Goal: Information Seeking & Learning: Learn about a topic

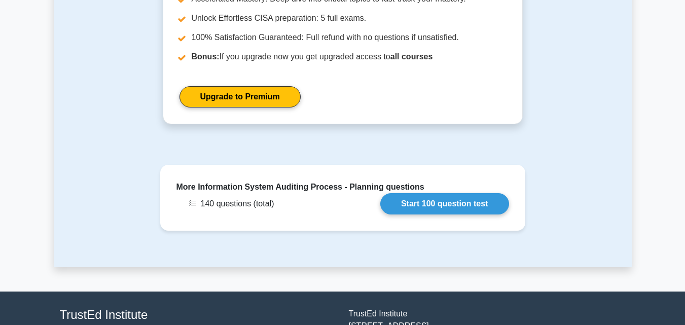
scroll to position [706, 0]
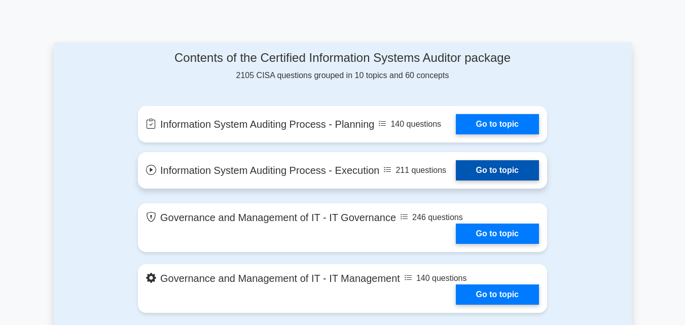
click at [456, 170] on link "Go to topic" at bounding box center [497, 170] width 83 height 20
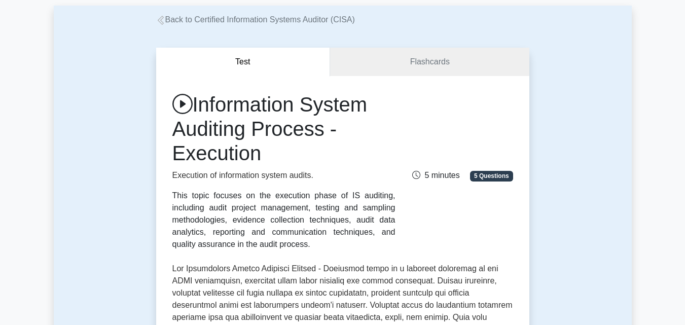
scroll to position [51, 0]
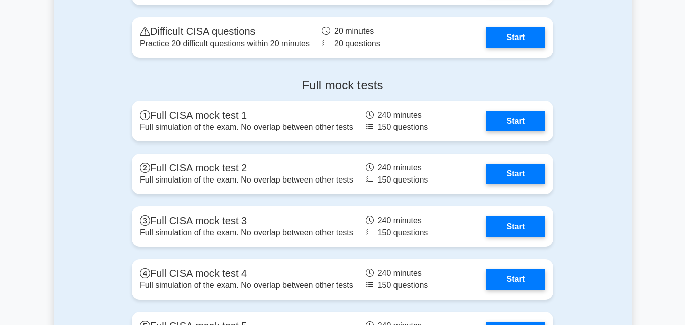
scroll to position [1571, 0]
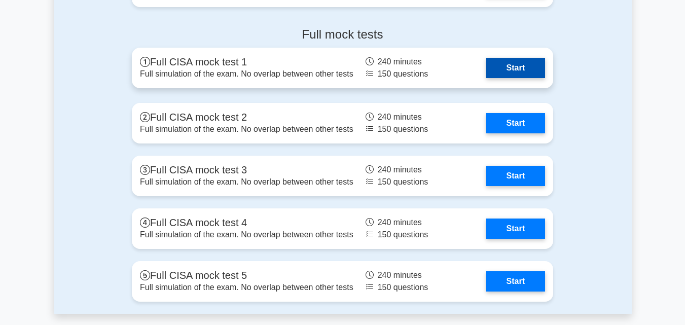
click at [486, 63] on link "Start" at bounding box center [515, 68] width 59 height 20
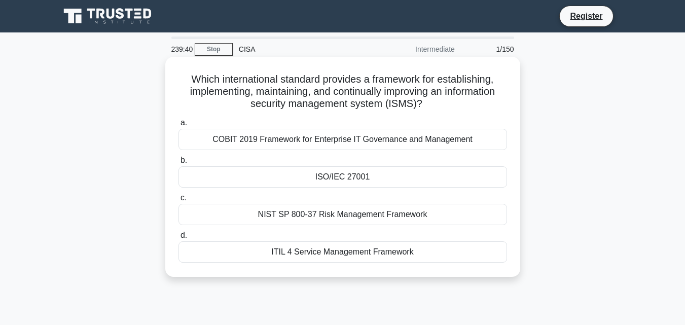
click at [304, 136] on div "COBIT 2019 Framework for Enterprise IT Governance and Management" at bounding box center [342, 139] width 328 height 21
click at [178, 126] on input "a. COBIT 2019 Framework for Enterprise IT Governance and Management" at bounding box center [178, 123] width 0 height 7
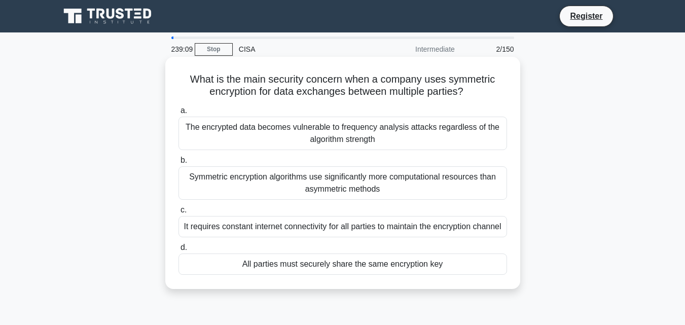
click at [319, 180] on div "Symmetric encryption algorithms use significantly more computational resources …" at bounding box center [342, 182] width 328 height 33
click at [178, 164] on input "b. Symmetric encryption algorithms use significantly more computational resourc…" at bounding box center [178, 160] width 0 height 7
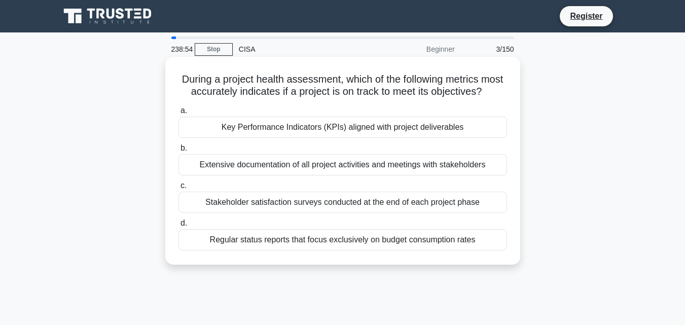
click at [331, 138] on div "Key Performance Indicators (KPIs) aligned with project deliverables" at bounding box center [342, 127] width 328 height 21
click at [178, 114] on input "a. Key Performance Indicators (KPIs) aligned with project deliverables" at bounding box center [178, 110] width 0 height 7
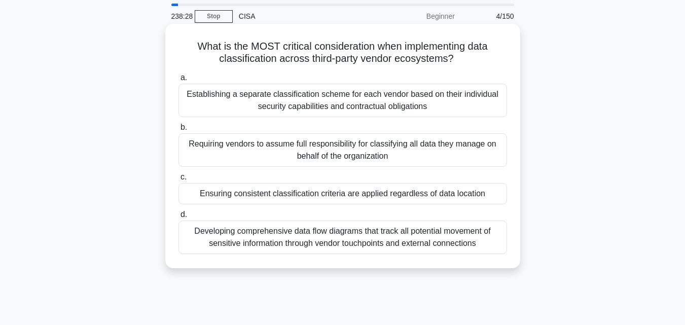
scroll to position [51, 0]
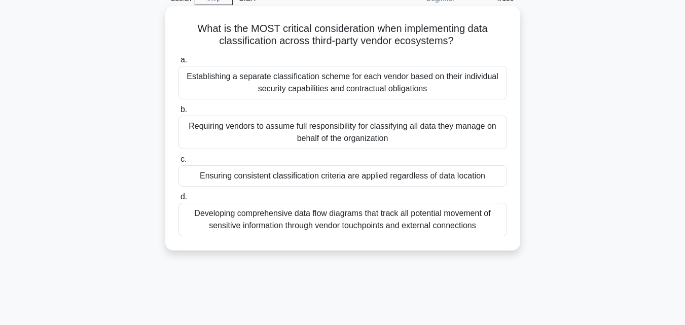
click at [367, 175] on div "Ensuring consistent classification criteria are applied regardless of data loca…" at bounding box center [342, 175] width 328 height 21
click at [178, 163] on input "c. Ensuring consistent classification criteria are applied regardless of data l…" at bounding box center [178, 159] width 0 height 7
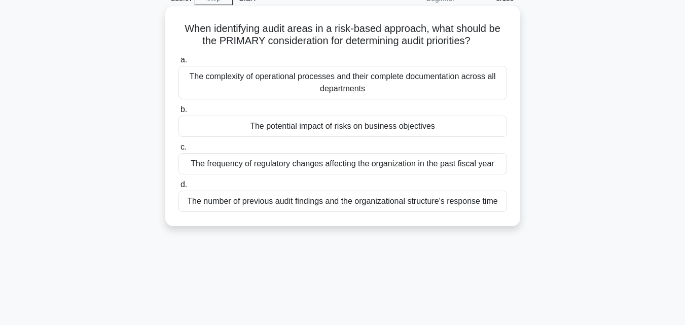
click at [381, 164] on div "The frequency of regulatory changes affecting the organization in the past fisc…" at bounding box center [342, 163] width 328 height 21
click at [178, 151] on input "c. The frequency of regulatory changes affecting the organization in the past f…" at bounding box center [178, 147] width 0 height 7
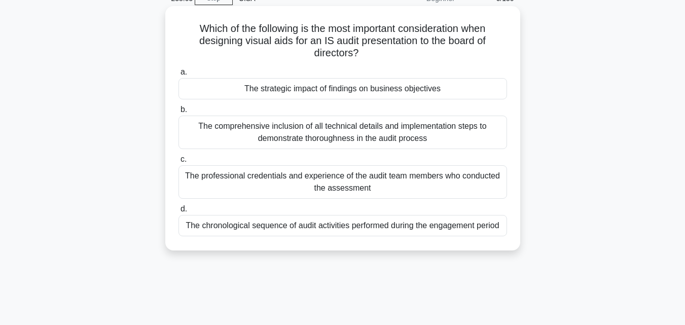
scroll to position [0, 0]
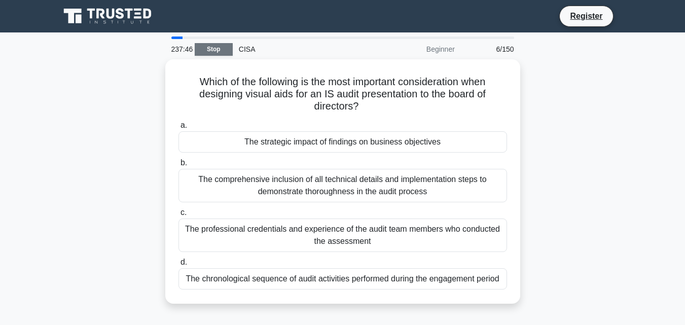
click at [220, 52] on link "Stop" at bounding box center [214, 49] width 38 height 13
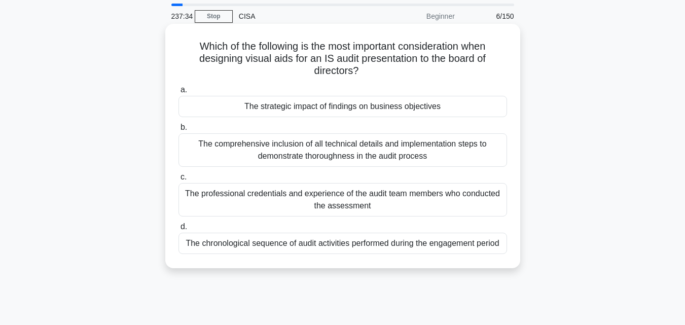
scroll to position [51, 0]
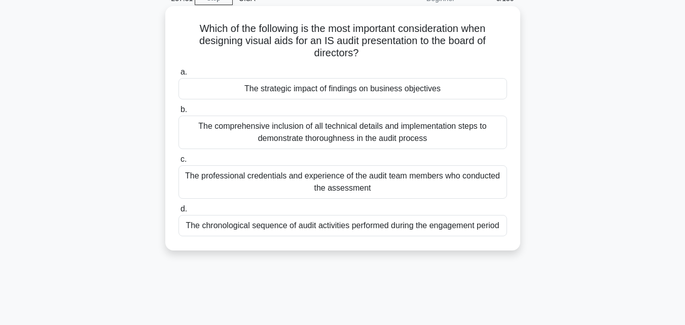
click at [356, 134] on div "The comprehensive inclusion of all technical details and implementation steps t…" at bounding box center [342, 132] width 328 height 33
click at [178, 113] on input "b. The comprehensive inclusion of all technical details and implementation step…" at bounding box center [178, 109] width 0 height 7
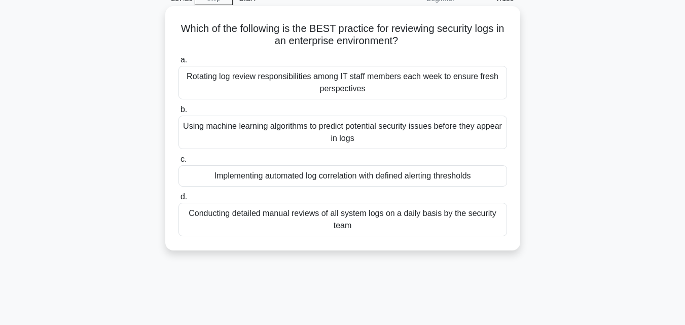
click at [339, 131] on div "Using machine learning algorithms to predict potential security issues before t…" at bounding box center [342, 132] width 328 height 33
click at [178, 113] on input "b. Using machine learning algorithms to predict potential security issues befor…" at bounding box center [178, 109] width 0 height 7
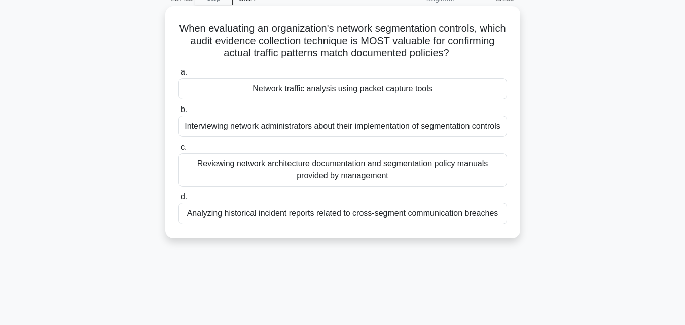
click at [376, 131] on div "Interviewing network administrators about their implementation of segmentation …" at bounding box center [342, 126] width 328 height 21
click at [178, 113] on input "b. Interviewing network administrators about their implementation of segmentati…" at bounding box center [178, 109] width 0 height 7
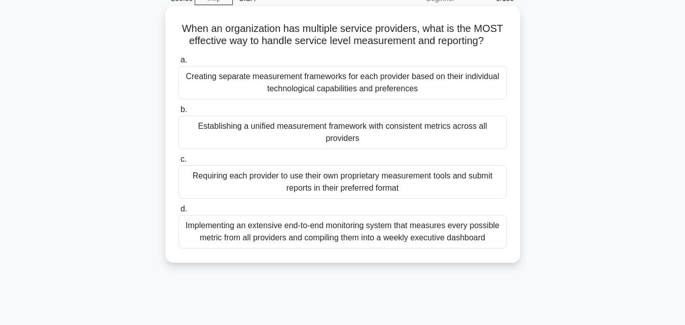
click at [340, 127] on div "Establishing a unified measurement framework with consistent metrics across all…" at bounding box center [342, 132] width 328 height 33
click at [178, 113] on input "b. Establishing a unified measurement framework with consistent metrics across …" at bounding box center [178, 109] width 0 height 7
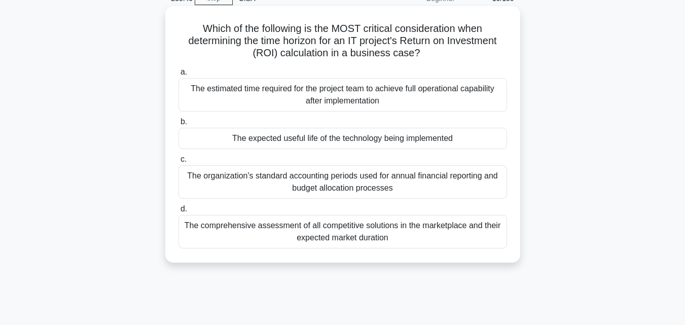
click at [368, 182] on div "The organization's standard accounting periods used for annual financial report…" at bounding box center [342, 181] width 328 height 33
click at [178, 163] on input "c. The organization's standard accounting periods used for annual financial rep…" at bounding box center [178, 159] width 0 height 7
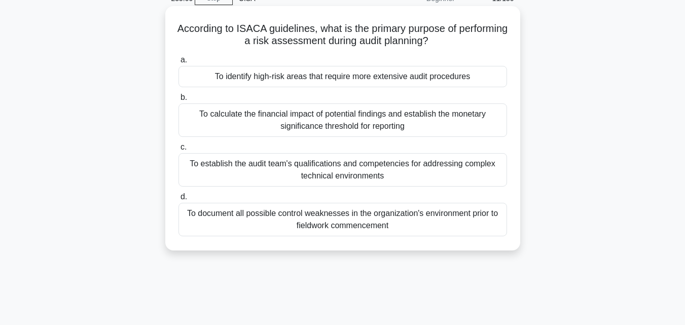
click at [291, 162] on div "To establish the audit team's qualifications and competencies for addressing co…" at bounding box center [342, 169] width 328 height 33
click at [178, 151] on input "c. To establish the audit team's qualifications and competencies for addressing…" at bounding box center [178, 147] width 0 height 7
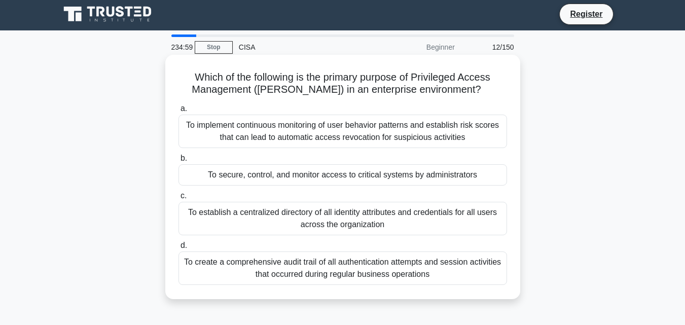
scroll to position [0, 0]
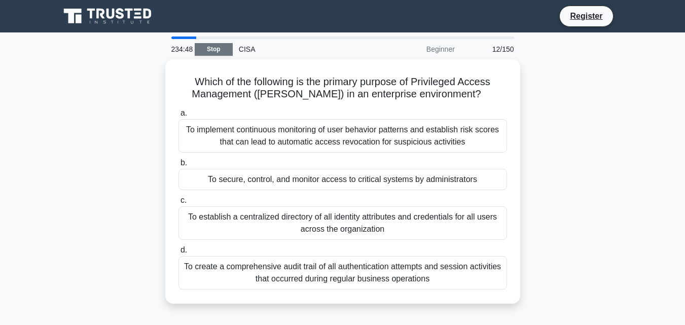
click at [224, 48] on link "Stop" at bounding box center [214, 49] width 38 height 13
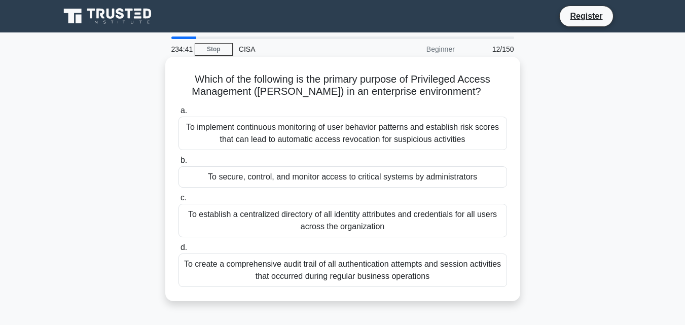
click at [404, 179] on div "To secure, control, and monitor access to critical systems by administrators" at bounding box center [342, 176] width 328 height 21
click at [178, 164] on input "b. To secure, control, and monitor access to critical systems by administrators" at bounding box center [178, 160] width 0 height 7
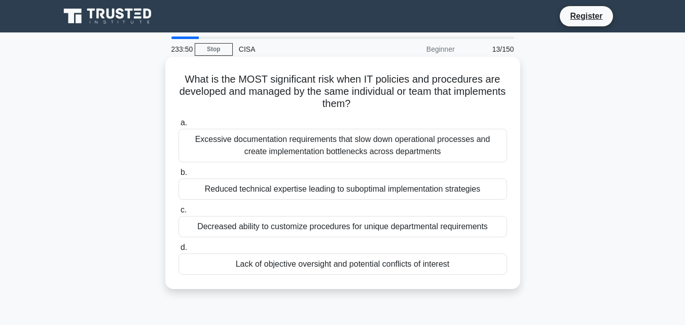
click at [331, 264] on div "Lack of objective oversight and potential conflicts of interest" at bounding box center [342, 263] width 328 height 21
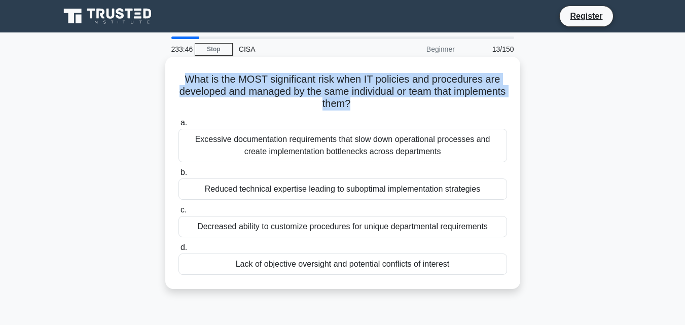
drag, startPoint x: 376, startPoint y: 107, endPoint x: 187, endPoint y: 81, distance: 191.4
click at [187, 81] on h5 "What is the MOST significant risk when IT policies and procedures are developed…" at bounding box center [342, 92] width 330 height 38
copy h5 "What is the MOST significant risk when IT policies and procedures are developed…"
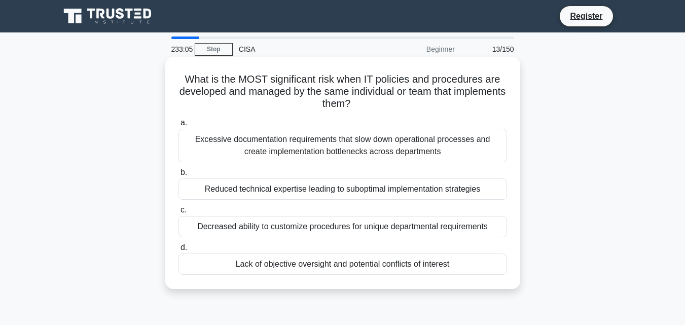
click at [384, 171] on label "b. Reduced technical expertise leading to suboptimal implementation strategies" at bounding box center [342, 182] width 328 height 33
click at [178, 171] on input "b. Reduced technical expertise leading to suboptimal implementation strategies" at bounding box center [178, 172] width 0 height 7
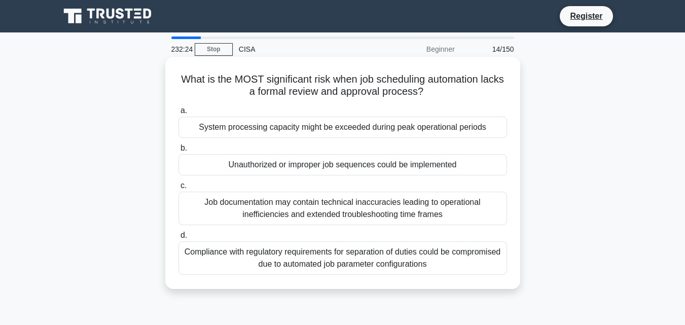
click at [414, 169] on div "Unauthorized or improper job sequences could be implemented" at bounding box center [342, 164] width 328 height 21
click at [178, 152] on input "b. Unauthorized or improper job sequences could be implemented" at bounding box center [178, 148] width 0 height 7
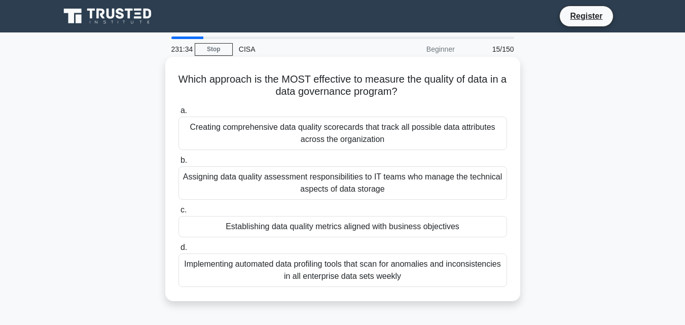
click at [339, 226] on div "Establishing data quality metrics aligned with business objectives" at bounding box center [342, 226] width 328 height 21
click at [178, 213] on input "c. Establishing data quality metrics aligned with business objectives" at bounding box center [178, 210] width 0 height 7
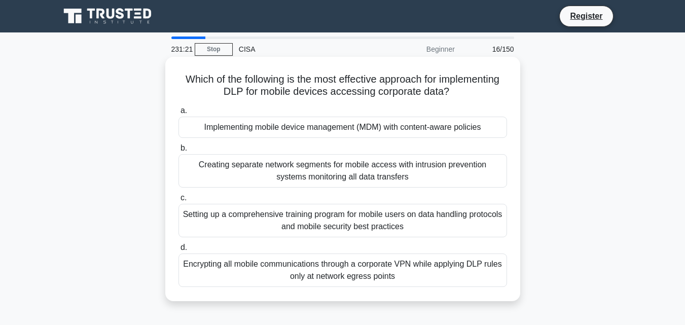
drag, startPoint x: 452, startPoint y: 91, endPoint x: 181, endPoint y: 81, distance: 270.8
click at [181, 81] on h5 "Which of the following is the most effective approach for implementing DLP for …" at bounding box center [342, 85] width 330 height 25
copy h5 "Which of the following is the most effective approach for implementing DLP for …"
click at [388, 219] on div "Setting up a comprehensive training program for mobile users on data handling p…" at bounding box center [342, 220] width 328 height 33
click at [178, 201] on input "c. Setting up a comprehensive training program for mobile users on data handlin…" at bounding box center [178, 198] width 0 height 7
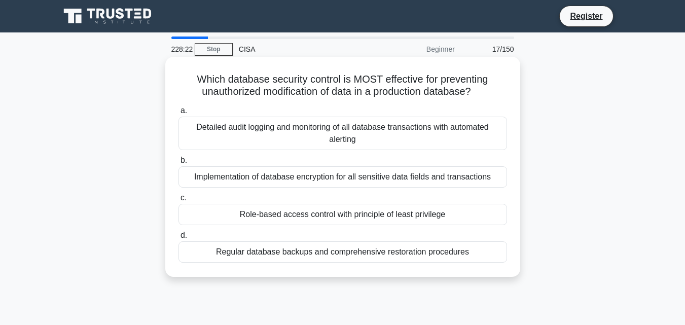
click at [378, 216] on div "Role-based access control with principle of least privilege" at bounding box center [342, 214] width 328 height 21
click at [178, 201] on input "c. Role-based access control with principle of least privilege" at bounding box center [178, 198] width 0 height 7
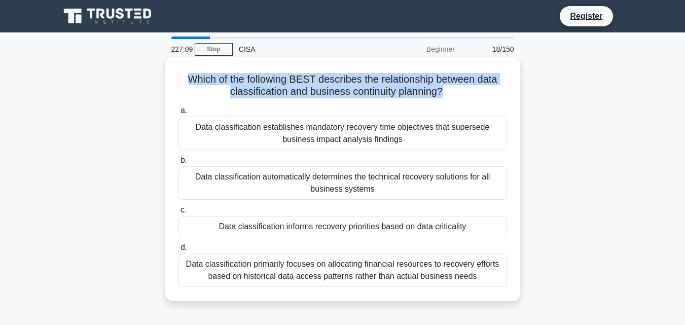
drag, startPoint x: 445, startPoint y: 95, endPoint x: 182, endPoint y: 80, distance: 263.0
click at [182, 80] on h5 "Which of the following BEST describes the relationship between data classificat…" at bounding box center [342, 85] width 330 height 25
copy h5 "Which of the following BEST describes the relationship between data classificat…"
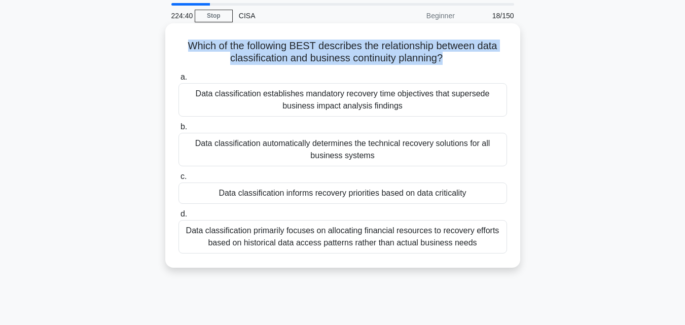
scroll to position [51, 0]
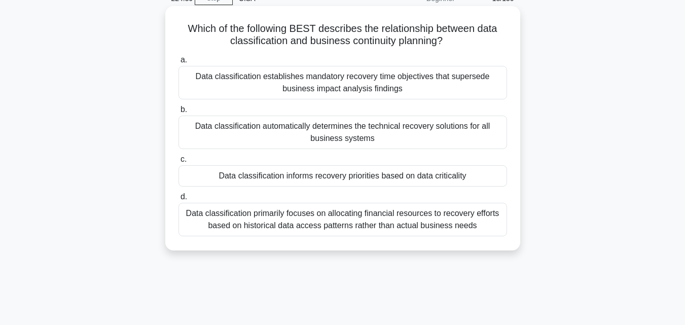
click at [360, 221] on div "Data classification primarily focuses on allocating financial resources to reco…" at bounding box center [342, 219] width 328 height 33
click at [178, 200] on input "d. Data classification primarily focuses on allocating financial resources to r…" at bounding box center [178, 197] width 0 height 7
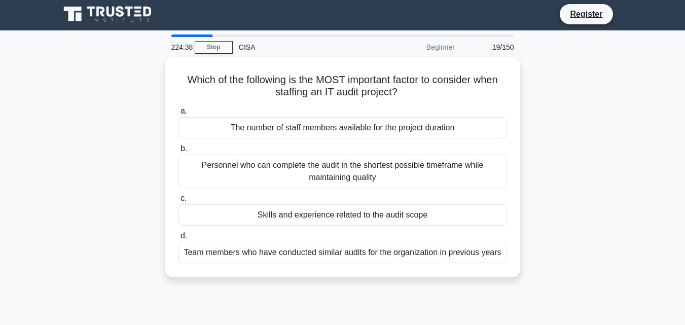
scroll to position [0, 0]
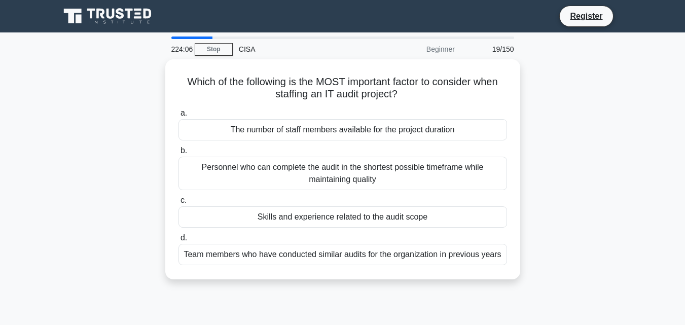
drag, startPoint x: 404, startPoint y: 91, endPoint x: 137, endPoint y: 69, distance: 267.5
click at [137, 69] on div "Which of the following is the MOST important factor to consider when staffing a…" at bounding box center [343, 175] width 578 height 232
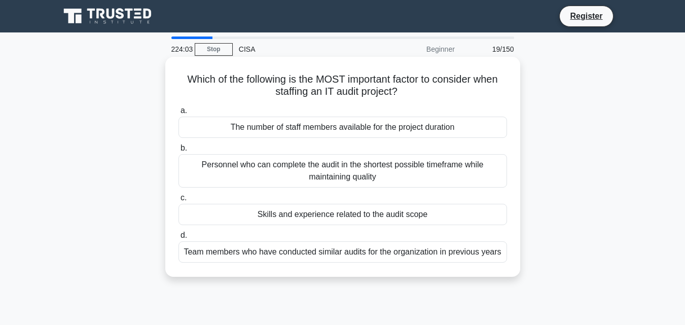
copy h5 "Which of the following is the MOST important factor to consider when staffing a…"
click at [312, 215] on div "Skills and experience related to the audit scope" at bounding box center [342, 214] width 328 height 21
click at [178, 201] on input "c. Skills and experience related to the audit scope" at bounding box center [178, 198] width 0 height 7
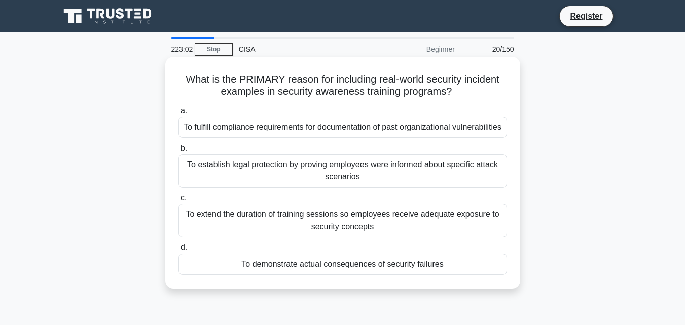
click at [427, 176] on div "To establish legal protection by proving employees were informed about specific…" at bounding box center [342, 170] width 328 height 33
click at [178, 152] on input "b. To establish legal protection by proving employees were informed about speci…" at bounding box center [178, 148] width 0 height 7
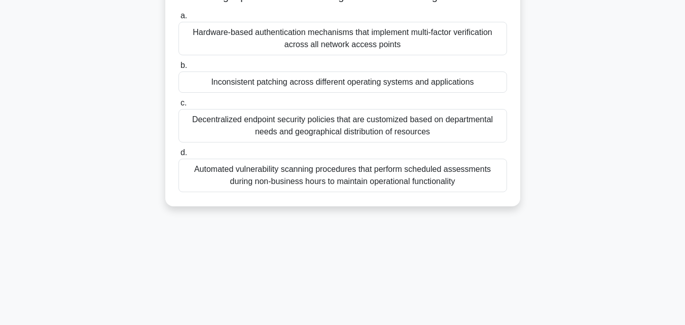
scroll to position [101, 0]
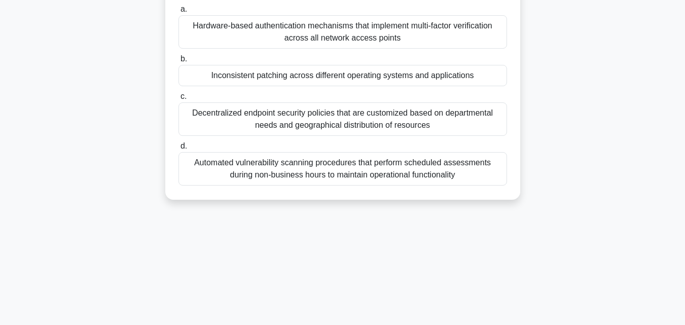
click at [392, 129] on div "Decentralized endpoint security policies that are customized based on departmen…" at bounding box center [342, 118] width 328 height 33
click at [178, 100] on input "c. Decentralized endpoint security policies that are customized based on depart…" at bounding box center [178, 96] width 0 height 7
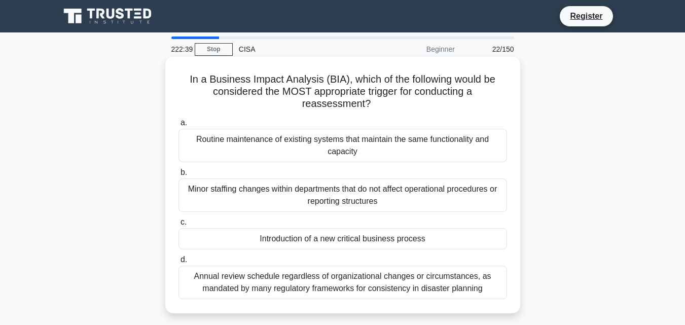
scroll to position [51, 0]
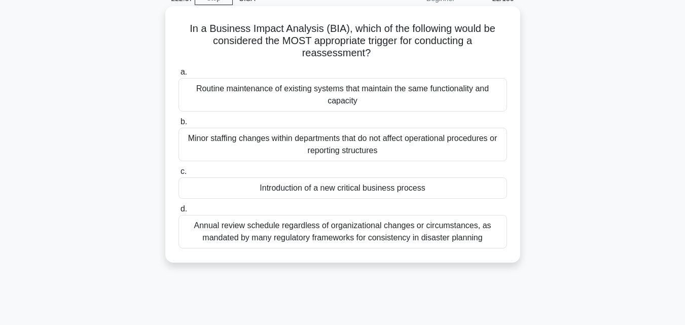
click at [385, 154] on div "Minor staffing changes within departments that do not affect operational proced…" at bounding box center [342, 144] width 328 height 33
click at [178, 125] on input "b. Minor staffing changes within departments that do not affect operational pro…" at bounding box center [178, 122] width 0 height 7
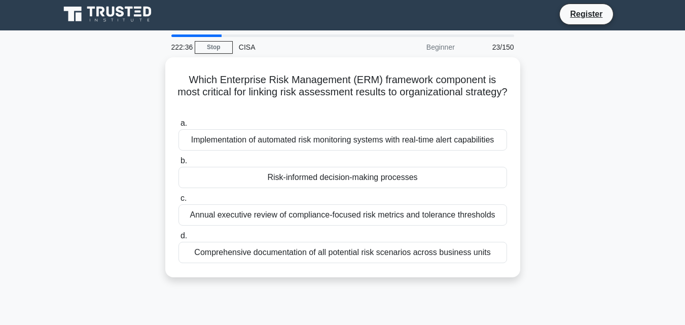
scroll to position [0, 0]
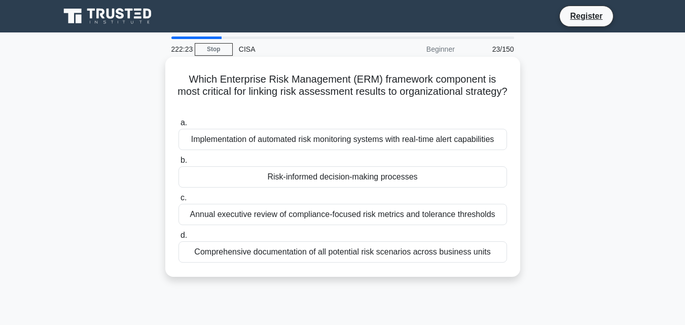
click at [387, 143] on div "Implementation of automated risk monitoring systems with real-time alert capabi…" at bounding box center [342, 139] width 328 height 21
click at [178, 126] on input "a. Implementation of automated risk monitoring systems with real-time alert cap…" at bounding box center [178, 123] width 0 height 7
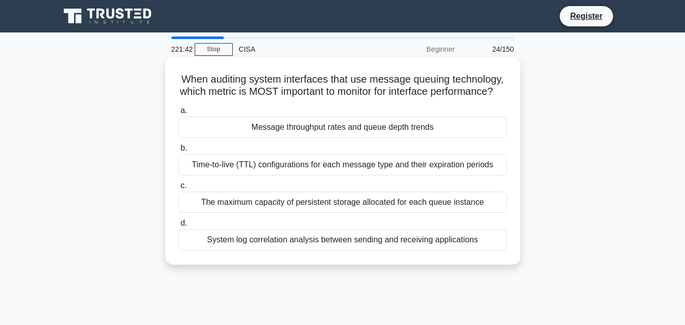
click at [380, 213] on div "The maximum capacity of persistent storage allocated for each queue instance" at bounding box center [342, 202] width 328 height 21
click at [178, 189] on input "c. The maximum capacity of persistent storage allocated for each queue instance" at bounding box center [178, 185] width 0 height 7
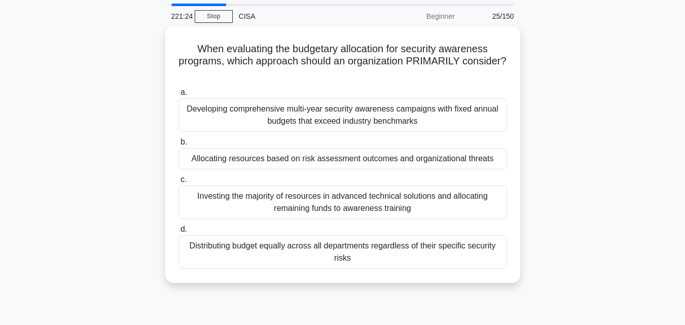
scroll to position [51, 0]
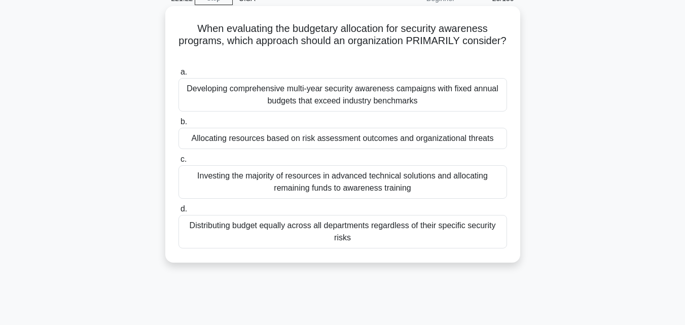
click at [374, 186] on div "Investing the majority of resources in advanced technical solutions and allocat…" at bounding box center [342, 181] width 328 height 33
click at [178, 163] on input "c. Investing the majority of resources in advanced technical solutions and allo…" at bounding box center [178, 159] width 0 height 7
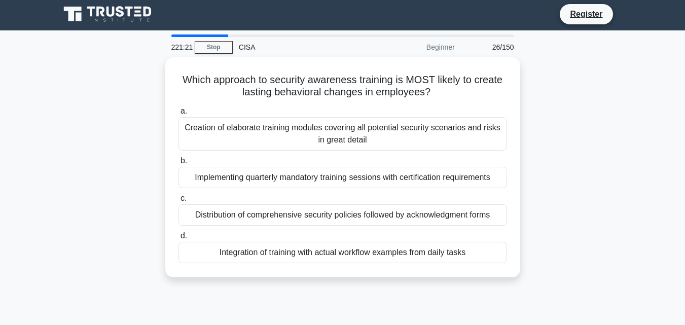
scroll to position [0, 0]
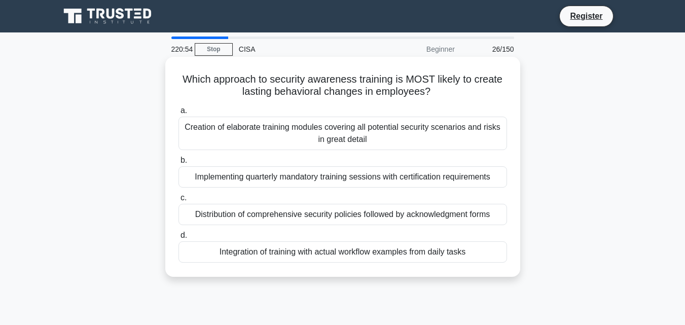
click at [335, 217] on div "Distribution of comprehensive security policies followed by acknowledgment forms" at bounding box center [342, 214] width 328 height 21
click at [178, 201] on input "c. Distribution of comprehensive security policies followed by acknowledgment f…" at bounding box center [178, 198] width 0 height 7
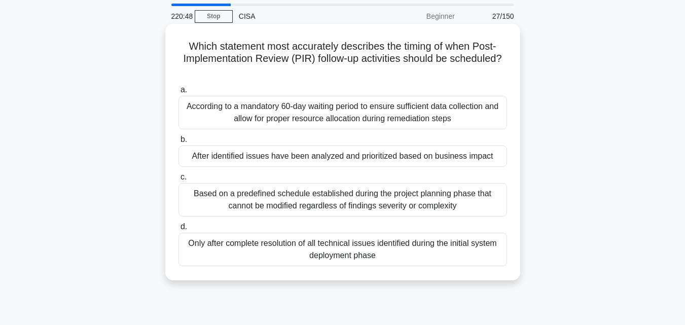
scroll to position [51, 0]
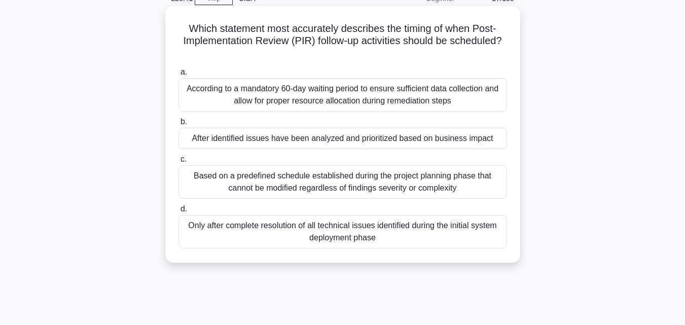
click at [292, 144] on div "After identified issues have been analyzed and prioritized based on business im…" at bounding box center [342, 138] width 328 height 21
click at [178, 125] on input "b. After identified issues have been analyzed and prioritized based on business…" at bounding box center [178, 122] width 0 height 7
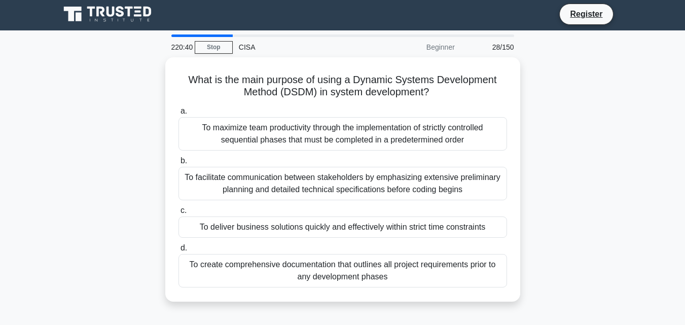
scroll to position [0, 0]
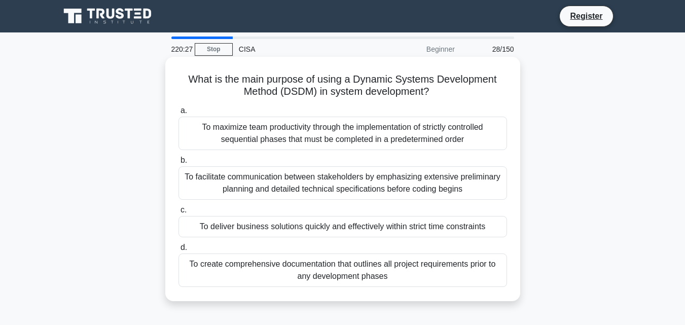
click at [288, 181] on div "To facilitate communication between stakeholders by emphasizing extensive preli…" at bounding box center [342, 182] width 328 height 33
click at [178, 164] on input "b. To facilitate communication between stakeholders by emphasizing extensive pr…" at bounding box center [178, 160] width 0 height 7
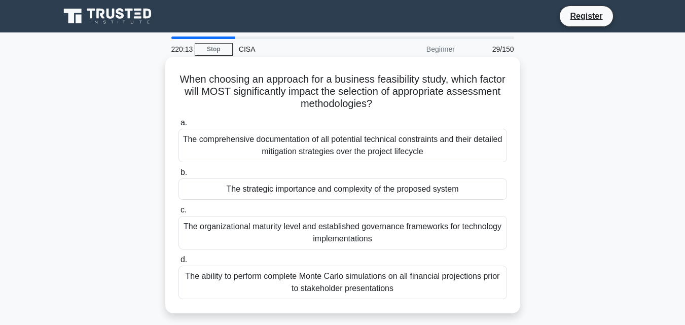
click at [326, 231] on div "The organizational maturity level and established governance frameworks for tec…" at bounding box center [342, 232] width 328 height 33
click at [178, 213] on input "c. The organizational maturity level and established governance frameworks for …" at bounding box center [178, 210] width 0 height 7
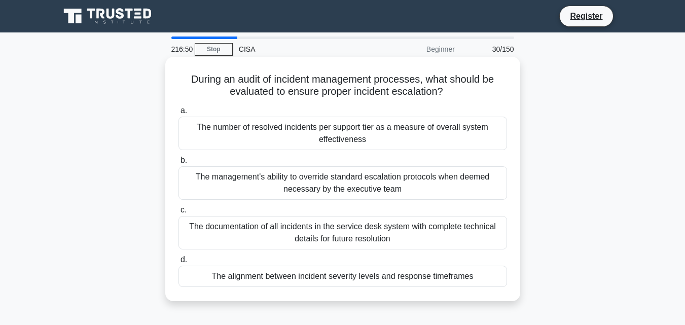
scroll to position [51, 0]
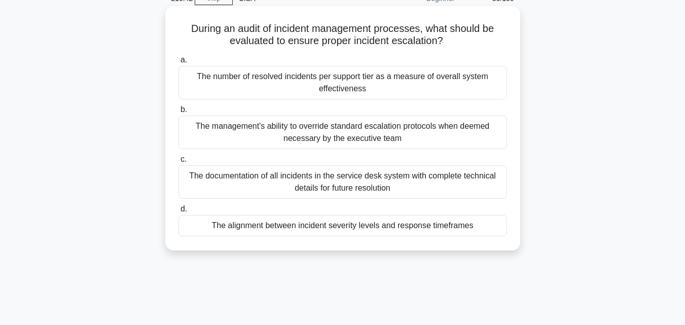
click at [340, 229] on div "The alignment between incident severity levels and response timeframes" at bounding box center [342, 225] width 328 height 21
click at [178, 212] on input "d. The alignment between incident severity levels and response timeframes" at bounding box center [178, 209] width 0 height 7
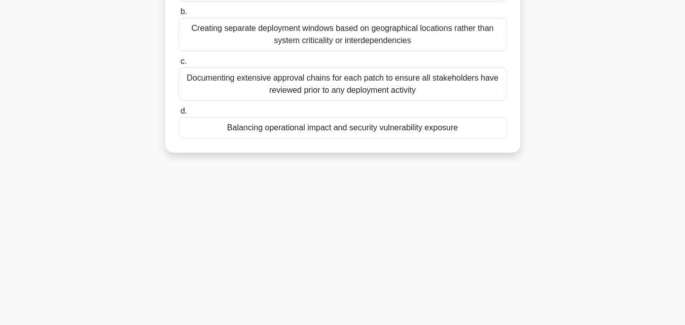
scroll to position [152, 0]
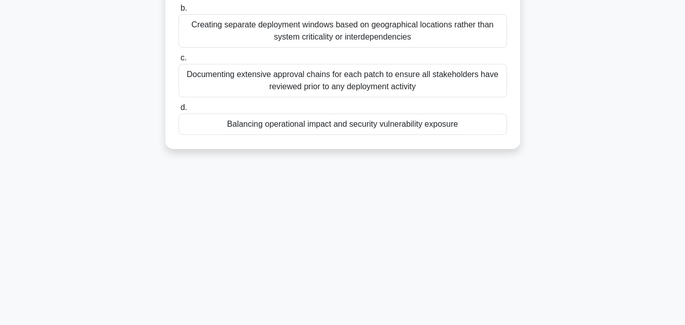
click at [379, 78] on div "Documenting extensive approval chains for each patch to ensure all stakeholders…" at bounding box center [342, 80] width 328 height 33
click at [178, 61] on input "c. Documenting extensive approval chains for each patch to ensure all stakehold…" at bounding box center [178, 58] width 0 height 7
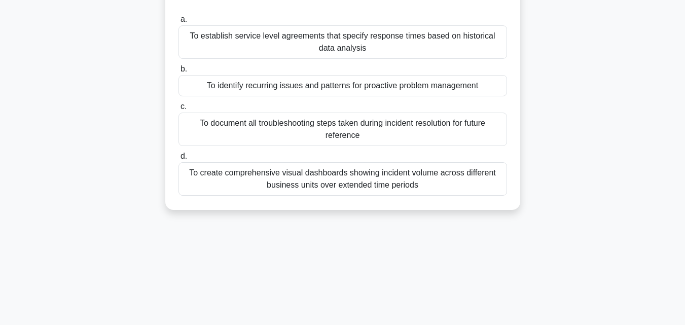
scroll to position [101, 0]
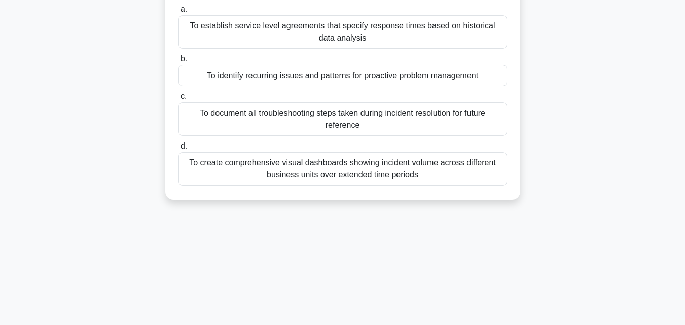
click at [374, 76] on div "To identify recurring issues and patterns for proactive problem management" at bounding box center [342, 75] width 328 height 21
click at [178, 62] on input "b. To identify recurring issues and patterns for proactive problem management" at bounding box center [178, 59] width 0 height 7
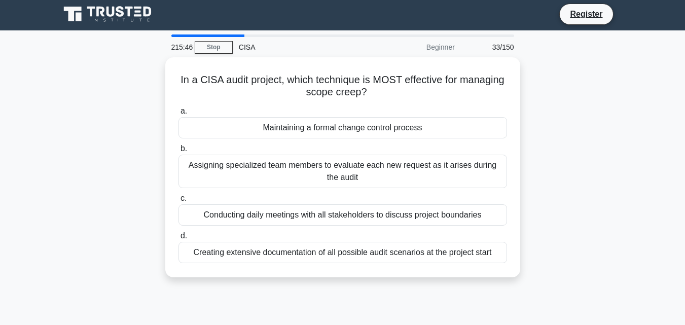
scroll to position [0, 0]
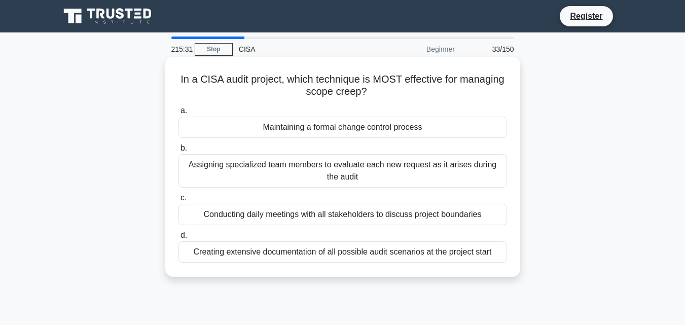
drag, startPoint x: 393, startPoint y: 95, endPoint x: 198, endPoint y: 82, distance: 195.1
click at [198, 82] on h5 "In a CISA audit project, which technique is MOST effective for managing scope c…" at bounding box center [342, 85] width 330 height 25
copy h5 "In a CISA audit project, which technique is MOST effective for managing scope c…"
click at [334, 215] on div "Conducting daily meetings with all stakeholders to discuss project boundaries" at bounding box center [342, 214] width 328 height 21
click at [178, 201] on input "c. Conducting daily meetings with all stakeholders to discuss project boundaries" at bounding box center [178, 198] width 0 height 7
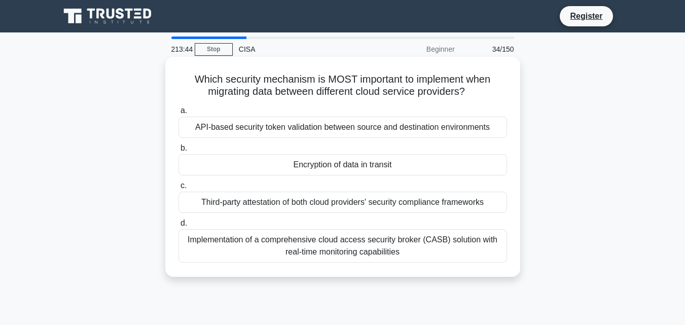
click at [383, 167] on div "Encryption of data in transit" at bounding box center [342, 164] width 328 height 21
click at [178, 152] on input "b. Encryption of data in transit" at bounding box center [178, 148] width 0 height 7
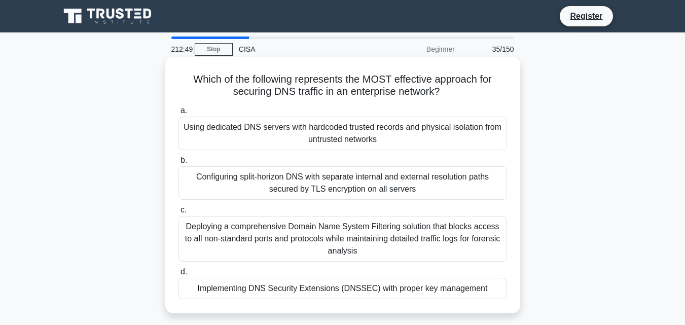
click at [278, 180] on div "Configuring split-horizon DNS with separate internal and external resolution pa…" at bounding box center [342, 182] width 328 height 33
click at [178, 164] on input "b. Configuring split-horizon DNS with separate internal and external resolution…" at bounding box center [178, 160] width 0 height 7
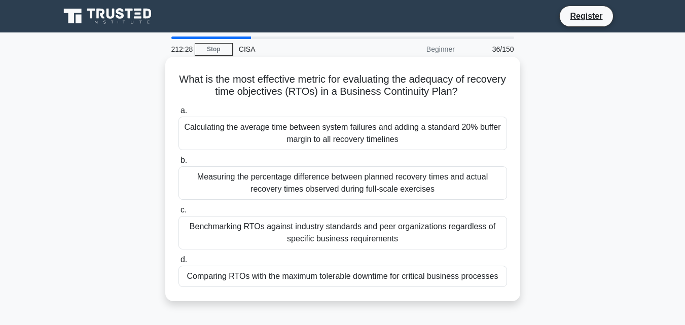
click at [296, 181] on div "Measuring the percentage difference between planned recovery times and actual r…" at bounding box center [342, 182] width 328 height 33
click at [178, 164] on input "b. Measuring the percentage difference between planned recovery times and actua…" at bounding box center [178, 160] width 0 height 7
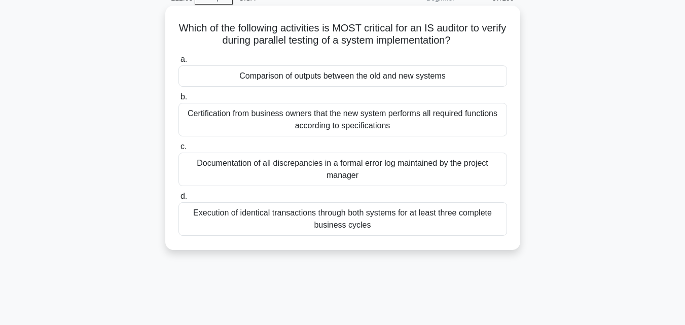
scroll to position [51, 0]
click at [368, 126] on div "Certification from business owners that the new system performs all required fu…" at bounding box center [342, 119] width 328 height 33
click at [178, 101] on input "b. Certification from business owners that the new system performs all required…" at bounding box center [178, 97] width 0 height 7
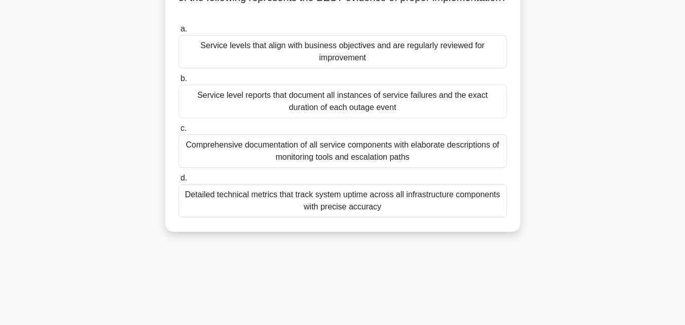
scroll to position [101, 0]
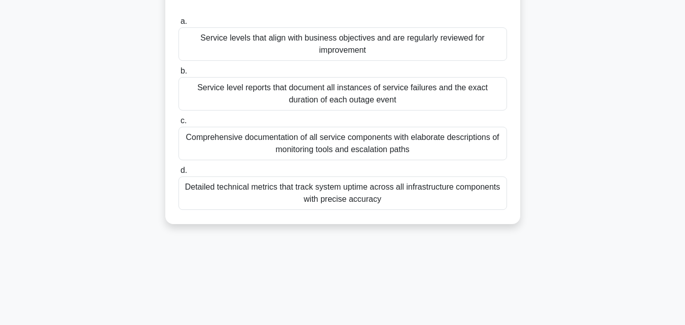
click at [360, 151] on div "Comprehensive documentation of all service components with elaborate descriptio…" at bounding box center [342, 143] width 328 height 33
click at [178, 124] on input "c. Comprehensive documentation of all service components with elaborate descrip…" at bounding box center [178, 121] width 0 height 7
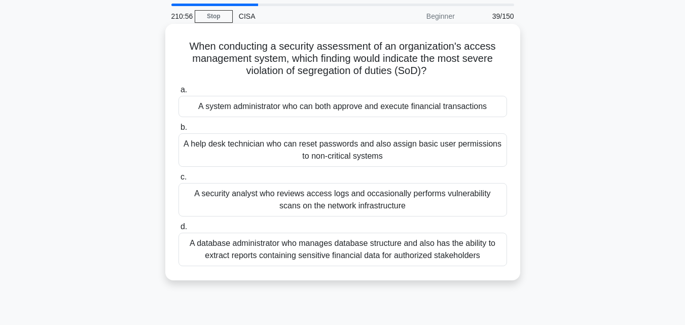
scroll to position [51, 0]
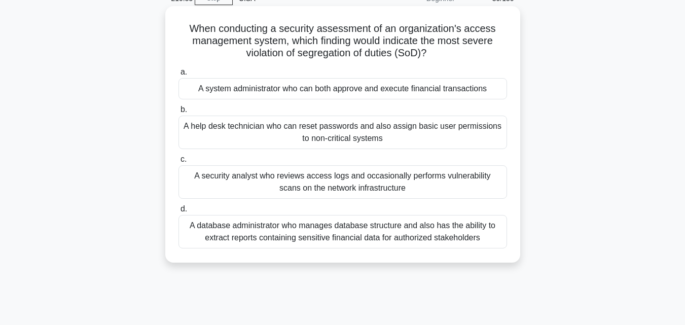
click at [362, 176] on div "A security analyst who reviews access logs and occasionally performs vulnerabil…" at bounding box center [342, 181] width 328 height 33
click at [178, 163] on input "c. A security analyst who reviews access logs and occasionally performs vulnera…" at bounding box center [178, 159] width 0 height 7
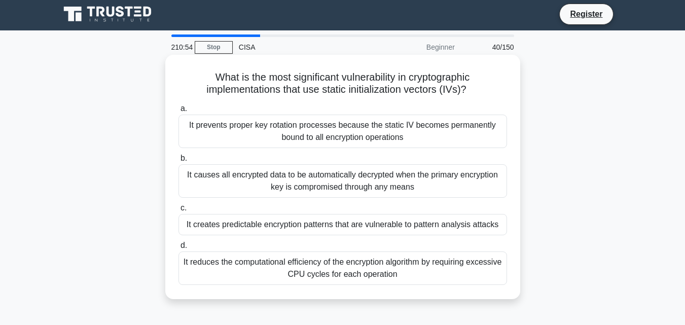
scroll to position [0, 0]
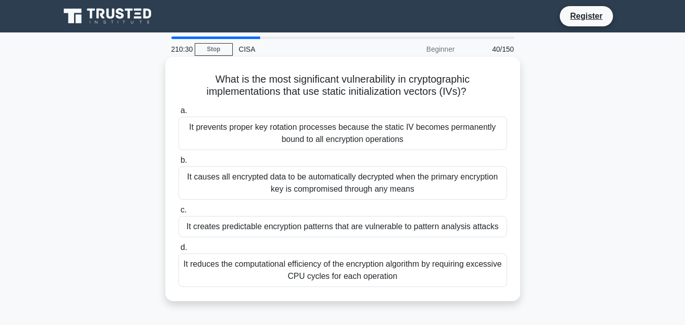
click at [328, 189] on div "It causes all encrypted data to be automatically decrypted when the primary enc…" at bounding box center [342, 182] width 328 height 33
click at [178, 164] on input "b. It causes all encrypted data to be automatically decrypted when the primary …" at bounding box center [178, 160] width 0 height 7
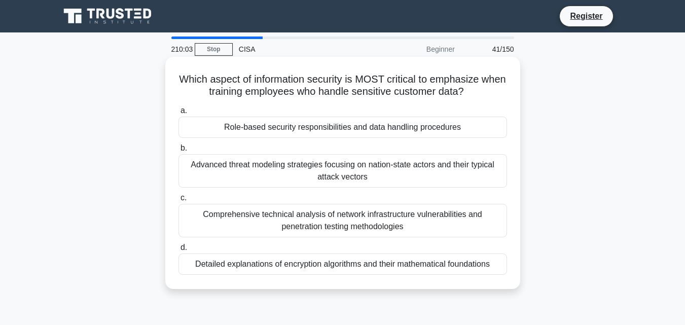
click at [322, 132] on div "Role-based security responsibilities and data handling procedures" at bounding box center [342, 127] width 328 height 21
click at [178, 114] on input "a. Role-based security responsibilities and data handling procedures" at bounding box center [178, 110] width 0 height 7
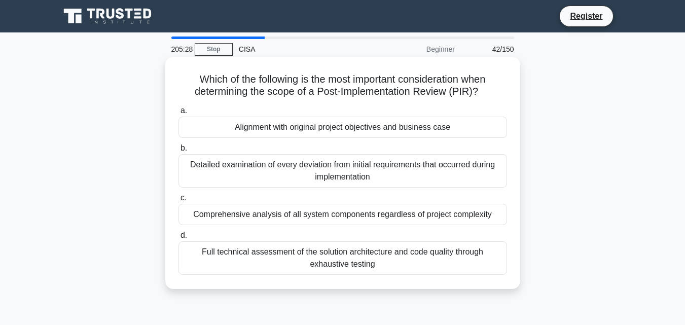
click at [467, 188] on div "Detailed examination of every deviation from initial requirements that occurred…" at bounding box center [342, 170] width 328 height 33
click at [178, 152] on input "b. Detailed examination of every deviation from initial requirements that occur…" at bounding box center [178, 148] width 0 height 7
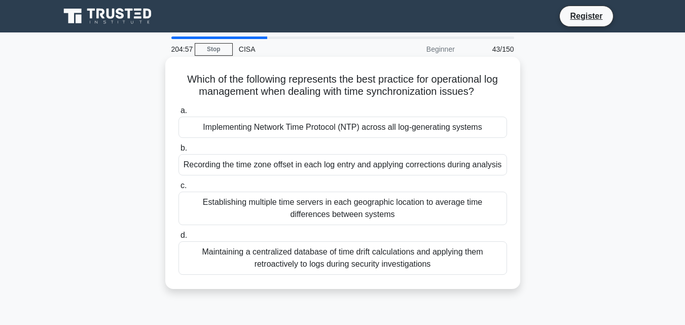
click at [380, 204] on div "Establishing multiple time servers in each geographic location to average time …" at bounding box center [342, 208] width 328 height 33
click at [178, 189] on input "c. Establishing multiple time servers in each geographic location to average ti…" at bounding box center [178, 185] width 0 height 7
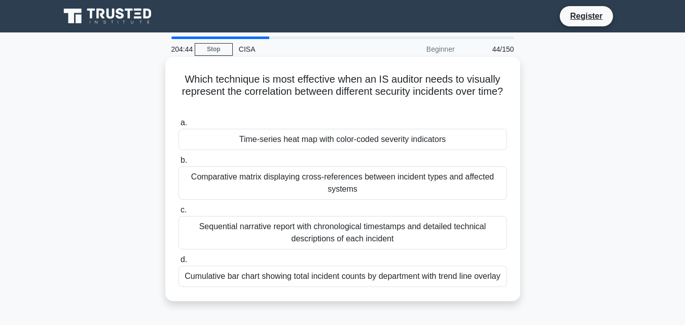
click at [339, 235] on div "Sequential narrative report with chronological timestamps and detailed technica…" at bounding box center [342, 232] width 328 height 33
click at [178, 213] on input "c. Sequential narrative report with chronological timestamps and detailed techn…" at bounding box center [178, 210] width 0 height 7
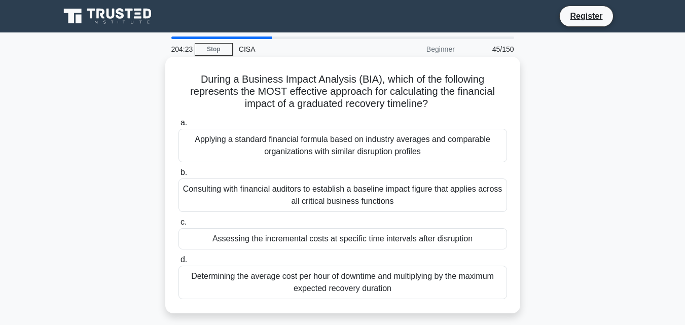
click at [332, 283] on div "Determining the average cost per hour of downtime and multiplying by the maximu…" at bounding box center [342, 282] width 328 height 33
click at [178, 263] on input "d. Determining the average cost per hour of downtime and multiplying by the max…" at bounding box center [178, 259] width 0 height 7
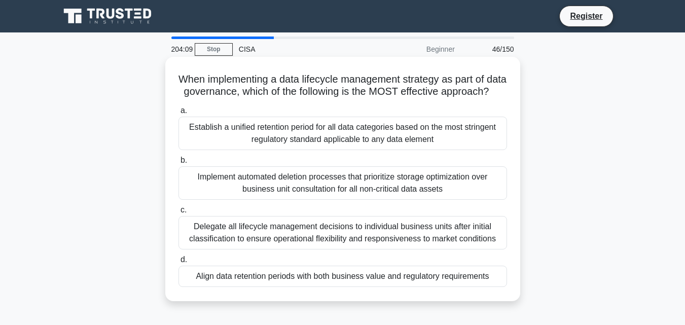
scroll to position [51, 0]
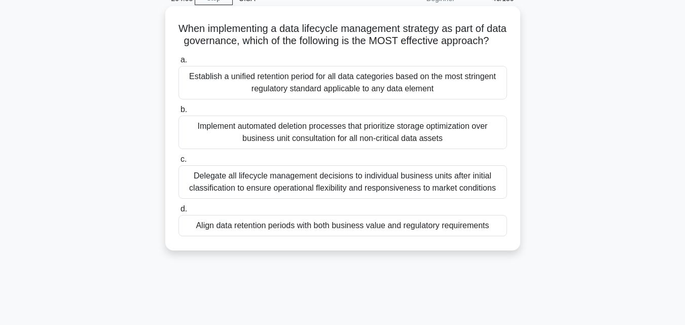
click at [397, 191] on div "Delegate all lifecycle management decisions to individual business units after …" at bounding box center [342, 181] width 328 height 33
click at [178, 163] on input "c. Delegate all lifecycle management decisions to individual business units aft…" at bounding box center [178, 159] width 0 height 7
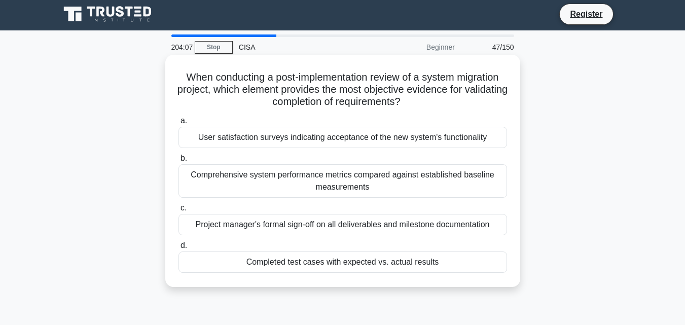
scroll to position [0, 0]
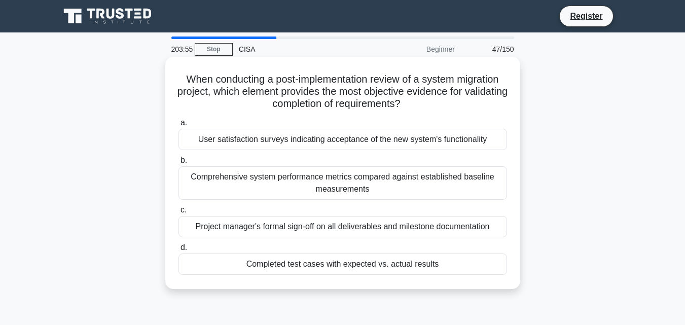
click at [374, 178] on div "Comprehensive system performance metrics compared against established baseline …" at bounding box center [342, 182] width 328 height 33
click at [178, 164] on input "b. Comprehensive system performance metrics compared against established baseli…" at bounding box center [178, 160] width 0 height 7
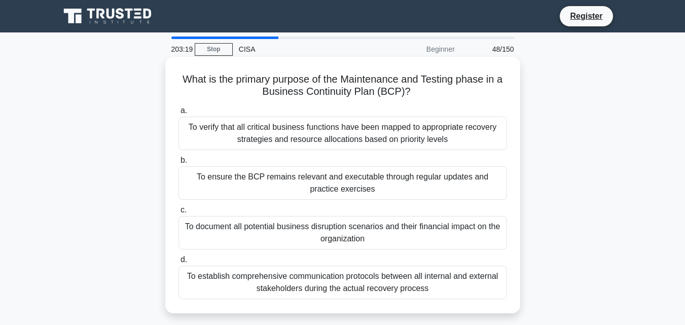
click at [365, 178] on div "To ensure the BCP remains relevant and executable through regular updates and p…" at bounding box center [342, 182] width 328 height 33
click at [178, 164] on input "b. To ensure the BCP remains relevant and executable through regular updates an…" at bounding box center [178, 160] width 0 height 7
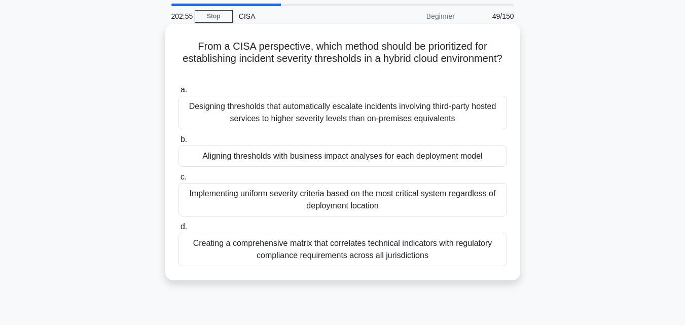
scroll to position [51, 0]
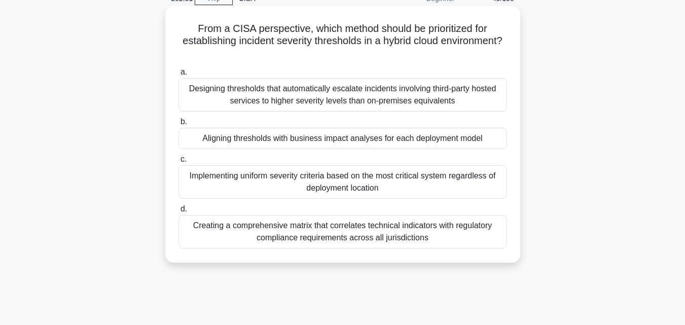
click at [371, 225] on div "Creating a comprehensive matrix that correlates technical indicators with regul…" at bounding box center [342, 231] width 328 height 33
click at [178, 212] on input "d. Creating a comprehensive matrix that correlates technical indicators with re…" at bounding box center [178, 209] width 0 height 7
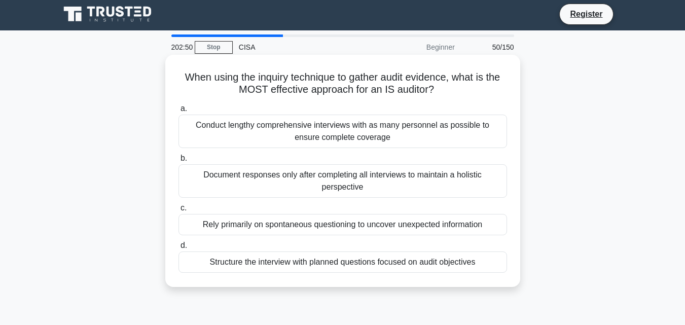
scroll to position [0, 0]
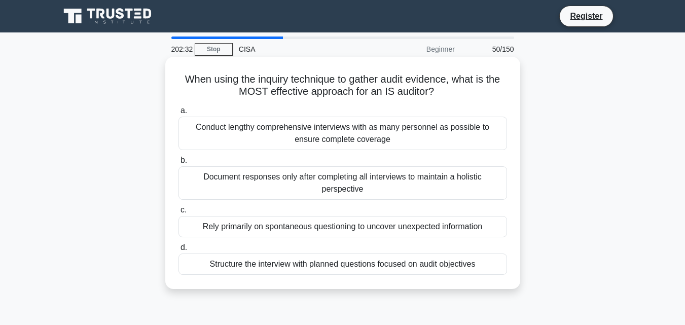
click at [401, 186] on div "Document responses only after completing all interviews to maintain a holistic …" at bounding box center [342, 182] width 328 height 33
click at [178, 164] on input "b. Document responses only after completing all interviews to maintain a holist…" at bounding box center [178, 160] width 0 height 7
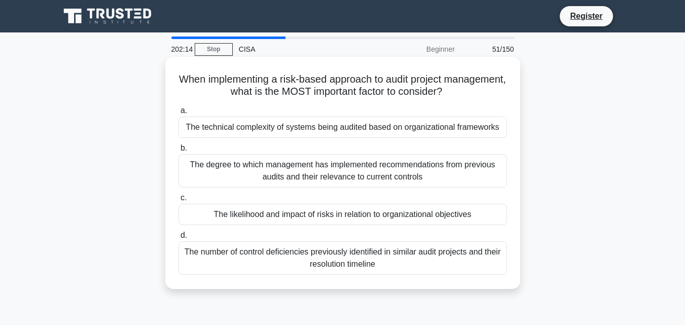
click at [389, 171] on div "The degree to which management has implemented recommendations from previous au…" at bounding box center [342, 170] width 328 height 33
click at [178, 152] on input "b. The degree to which management has implemented recommendations from previous…" at bounding box center [178, 148] width 0 height 7
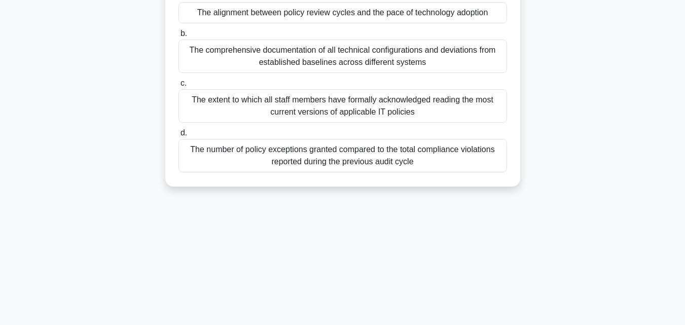
scroll to position [152, 0]
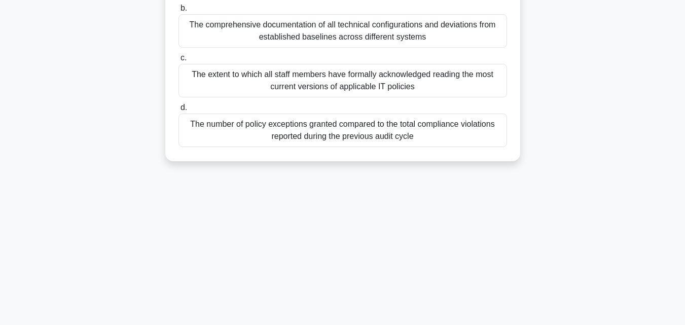
click at [373, 133] on div "The number of policy exceptions granted compared to the total compliance violat…" at bounding box center [342, 130] width 328 height 33
click at [178, 111] on input "d. The number of policy exceptions granted compared to the total compliance vio…" at bounding box center [178, 107] width 0 height 7
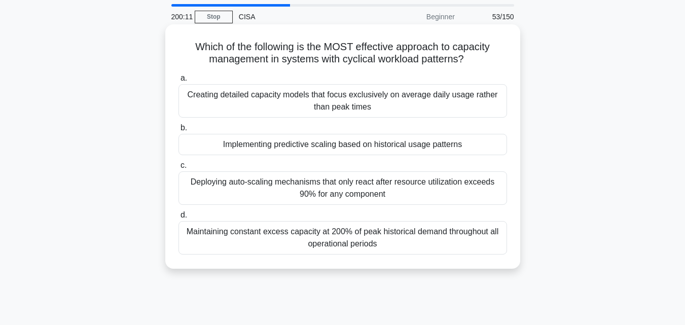
scroll to position [51, 0]
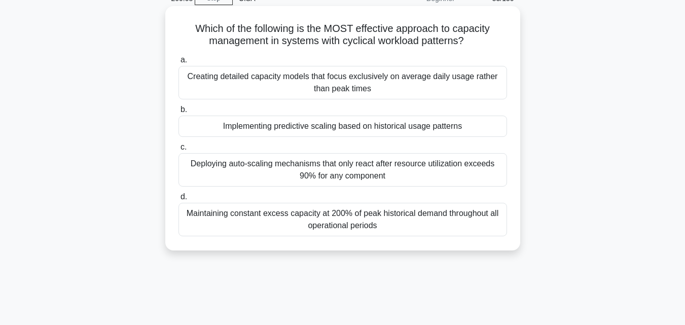
click at [393, 164] on div "Deploying auto-scaling mechanisms that only react after resource utilization ex…" at bounding box center [342, 169] width 328 height 33
click at [178, 151] on input "c. Deploying auto-scaling mechanisms that only react after resource utilization…" at bounding box center [178, 147] width 0 height 7
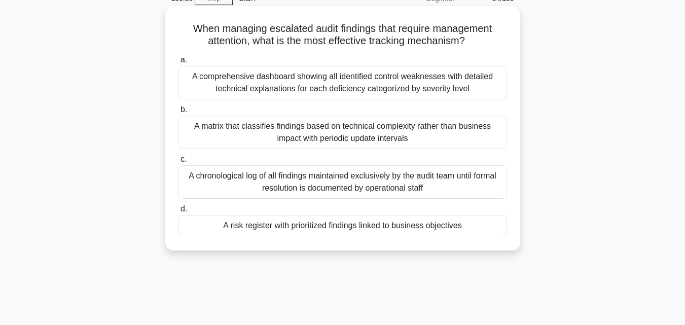
click at [389, 174] on div "A chronological log of all findings maintained exclusively by the audit team un…" at bounding box center [342, 181] width 328 height 33
click at [178, 163] on input "c. A chronological log of all findings maintained exclusively by the audit team…" at bounding box center [178, 159] width 0 height 7
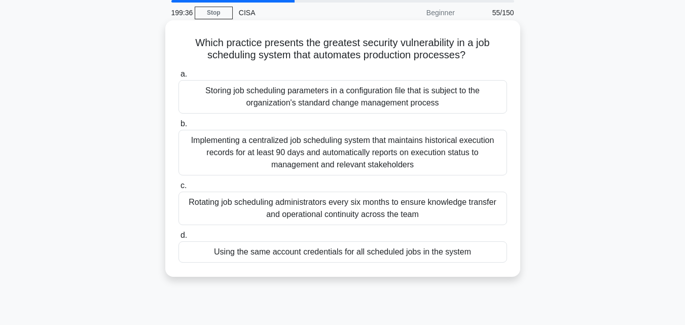
scroll to position [101, 0]
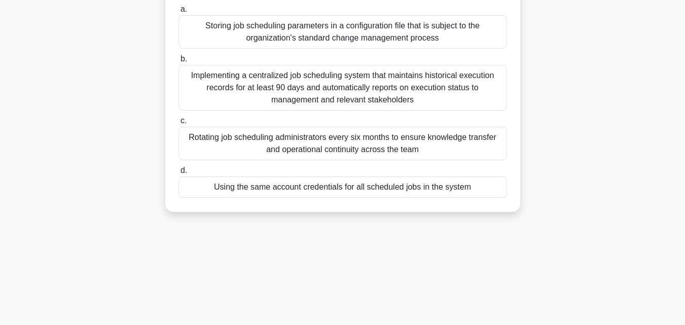
click at [363, 84] on div "Implementing a centralized job scheduling system that maintains historical exec…" at bounding box center [342, 88] width 328 height 46
click at [178, 62] on input "b. Implementing a centralized job scheduling system that maintains historical e…" at bounding box center [178, 59] width 0 height 7
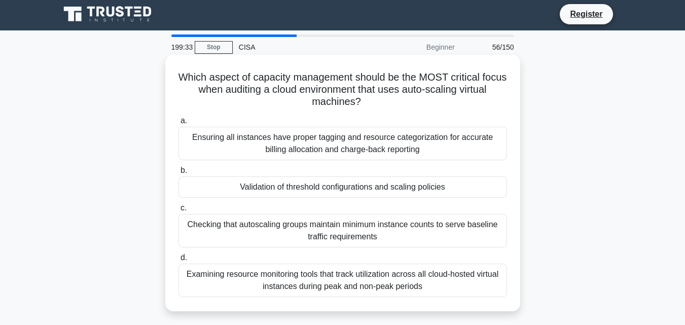
scroll to position [0, 0]
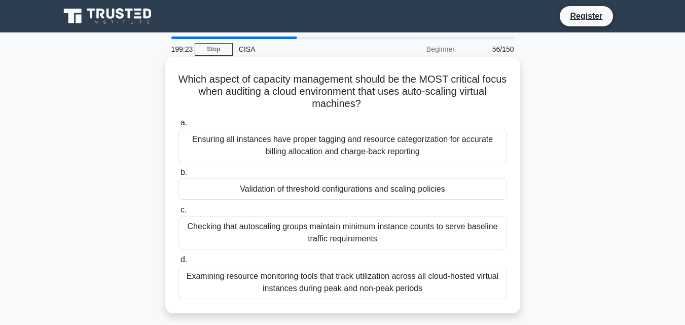
click at [403, 230] on div "Checking that autoscaling groups maintain minimum instance counts to serve base…" at bounding box center [342, 232] width 328 height 33
click at [178, 213] on input "c. Checking that autoscaling groups maintain minimum instance counts to serve b…" at bounding box center [178, 210] width 0 height 7
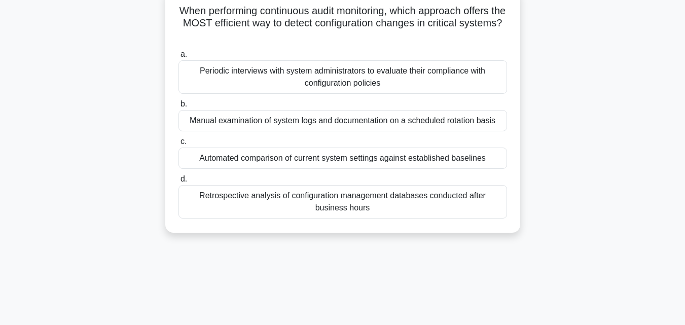
scroll to position [51, 0]
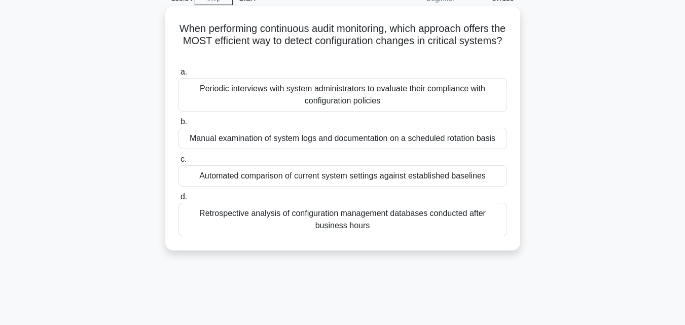
click at [378, 140] on div "Manual examination of system logs and documentation on a scheduled rotation bas…" at bounding box center [342, 138] width 328 height 21
click at [178, 125] on input "b. Manual examination of system logs and documentation on a scheduled rotation …" at bounding box center [178, 122] width 0 height 7
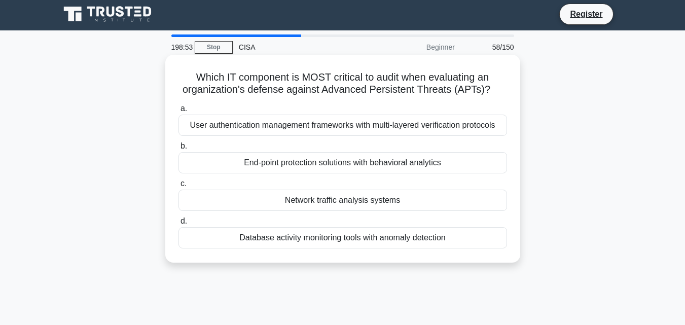
scroll to position [0, 0]
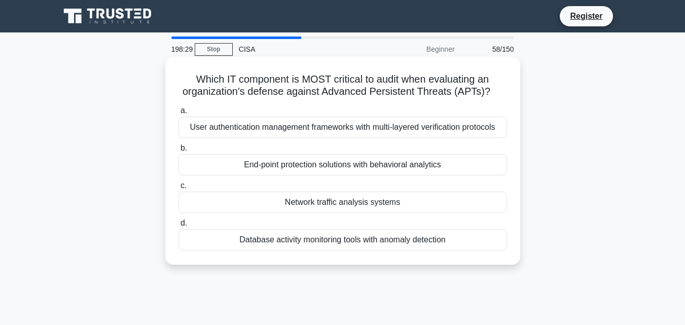
click at [321, 241] on div "Database activity monitoring tools with anomaly detection" at bounding box center [342, 239] width 328 height 21
click at [178, 227] on input "d. Database activity monitoring tools with anomaly detection" at bounding box center [178, 223] width 0 height 7
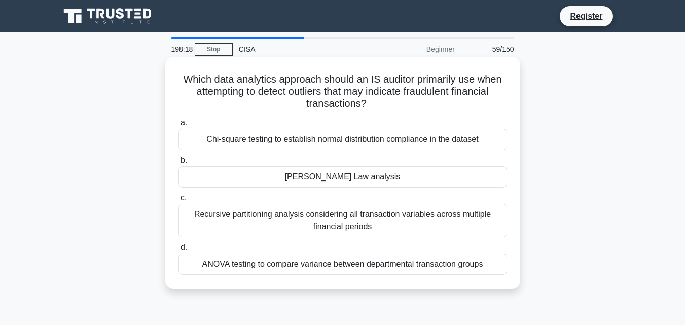
click at [344, 218] on div "Recursive partitioning analysis considering all transaction variables across mu…" at bounding box center [342, 220] width 328 height 33
click at [178, 201] on input "c. Recursive partitioning analysis considering all transaction variables across…" at bounding box center [178, 198] width 0 height 7
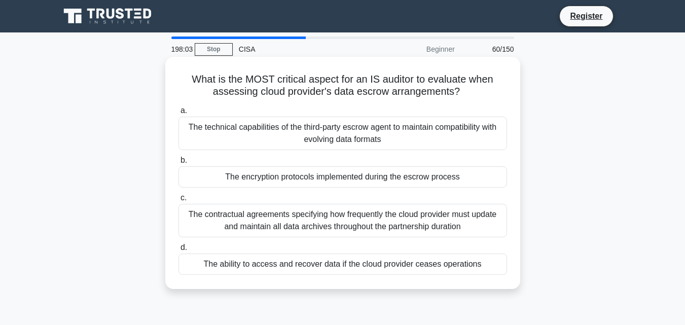
click at [349, 174] on div "The encryption protocols implemented during the escrow process" at bounding box center [342, 176] width 328 height 21
click at [178, 164] on input "b. The encryption protocols implemented during the escrow process" at bounding box center [178, 160] width 0 height 7
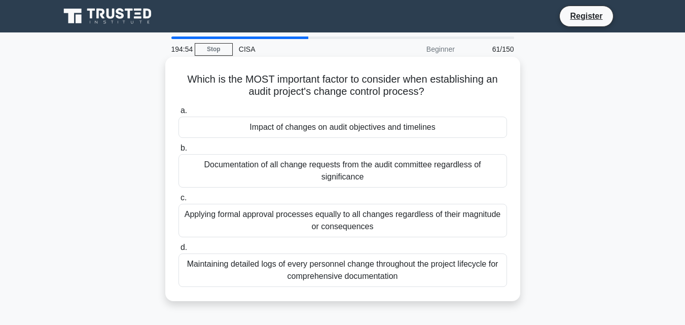
click at [365, 168] on div "Documentation of all change requests from the audit committee regardless of sig…" at bounding box center [342, 170] width 328 height 33
click at [178, 152] on input "b. Documentation of all change requests from the audit committee regardless of …" at bounding box center [178, 148] width 0 height 7
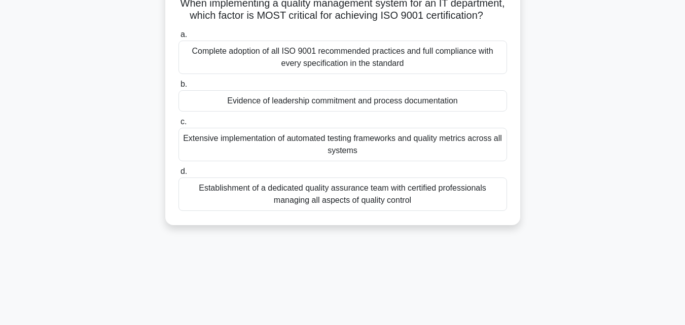
scroll to position [101, 0]
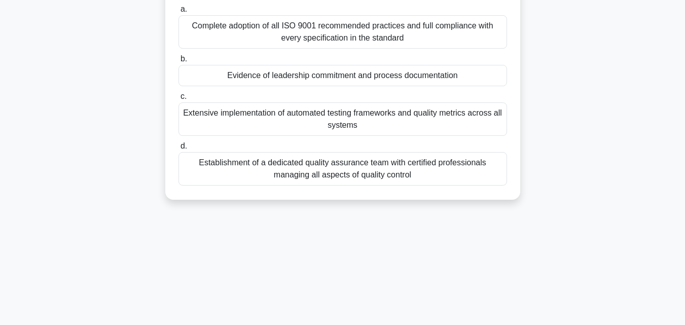
click at [341, 180] on div "Establishment of a dedicated quality assurance team with certified professional…" at bounding box center [342, 168] width 328 height 33
click at [178, 150] on input "d. Establishment of a dedicated quality assurance team with certified professio…" at bounding box center [178, 146] width 0 height 7
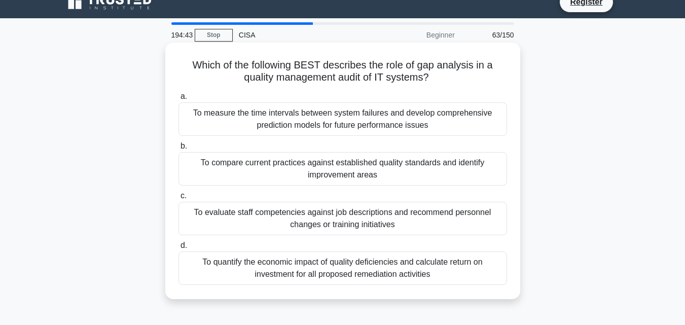
scroll to position [0, 0]
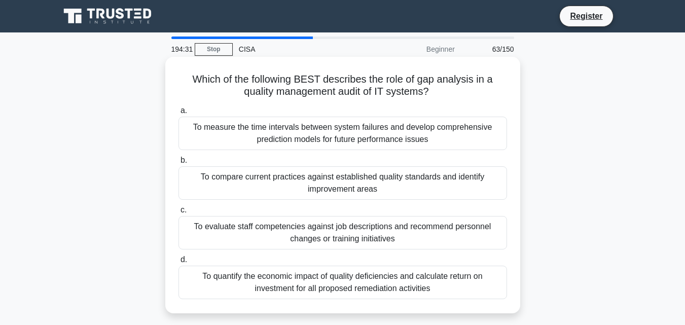
click at [368, 183] on div "To compare current practices against established quality standards and identify…" at bounding box center [342, 182] width 328 height 33
click at [178, 164] on input "b. To compare current practices against established quality standards and ident…" at bounding box center [178, 160] width 0 height 7
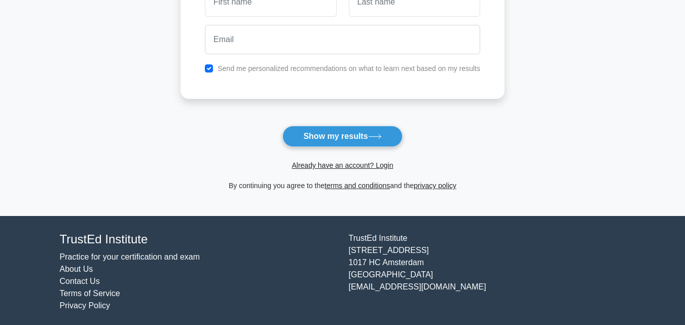
scroll to position [185, 0]
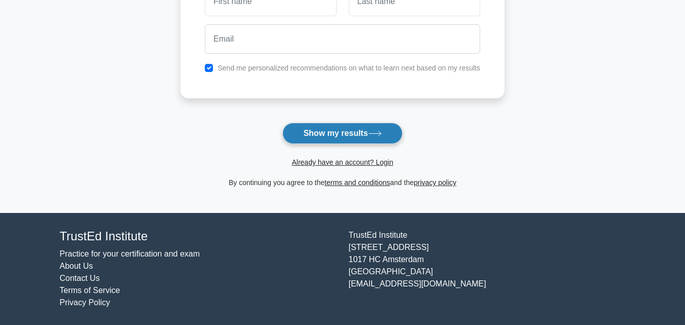
click at [324, 135] on button "Show my results" at bounding box center [342, 133] width 120 height 21
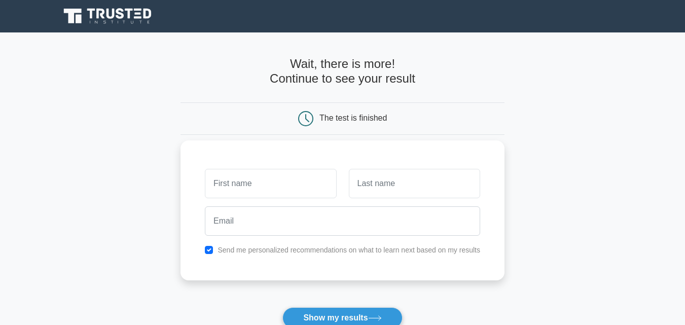
drag, startPoint x: 284, startPoint y: 324, endPoint x: 276, endPoint y: 276, distance: 48.3
click at [276, 276] on div "Send me personalized recommendations on what to learn next based on my results" at bounding box center [342, 210] width 324 height 140
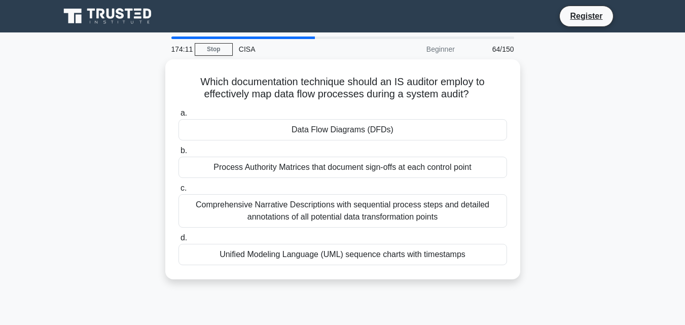
click at [61, 181] on div "Which documentation technique should an IS auditor employ to effectively map da…" at bounding box center [343, 175] width 578 height 232
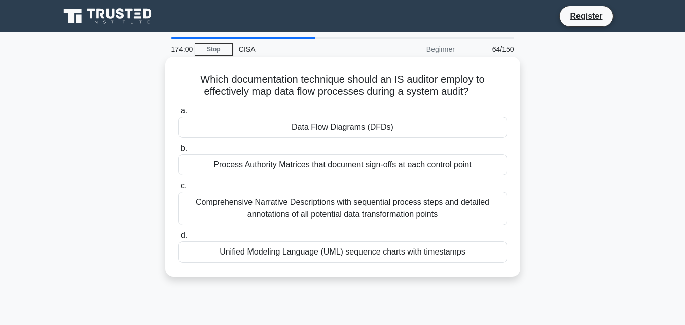
click at [277, 203] on div "Comprehensive Narrative Descriptions with sequential process steps and detailed…" at bounding box center [342, 208] width 328 height 33
click at [178, 189] on input "c. Comprehensive Narrative Descriptions with sequential process steps and detai…" at bounding box center [178, 185] width 0 height 7
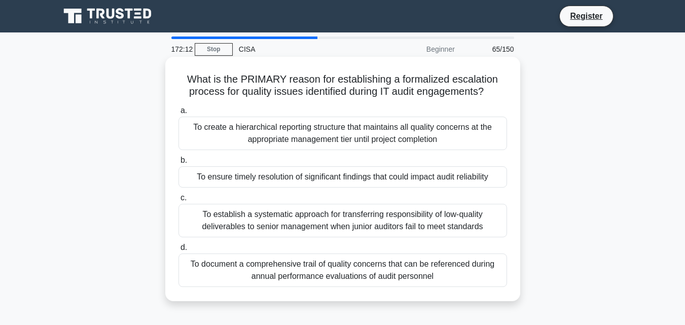
click at [308, 223] on div "To establish a systematic approach for transferring responsibility of low-quali…" at bounding box center [342, 220] width 328 height 33
click at [178, 201] on input "c. To establish a systematic approach for transferring responsibility of low-qu…" at bounding box center [178, 198] width 0 height 7
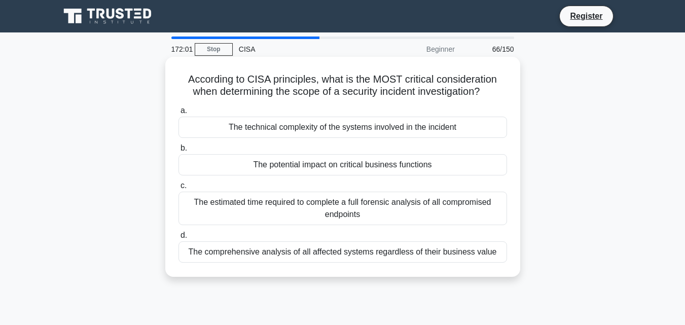
click at [367, 200] on div "The estimated time required to complete a full forensic analysis of all comprom…" at bounding box center [342, 208] width 328 height 33
click at [178, 189] on input "c. The estimated time required to complete a full forensic analysis of all comp…" at bounding box center [178, 185] width 0 height 7
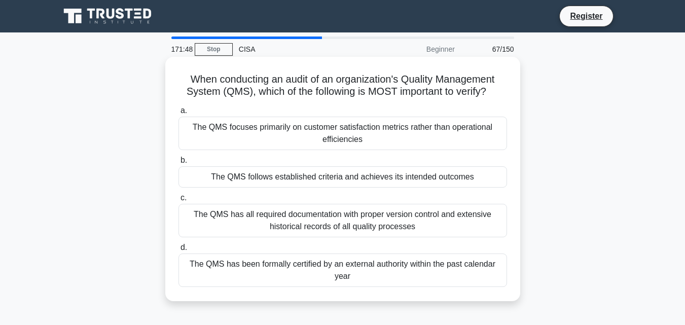
click at [354, 137] on div "The QMS focuses primarily on customer satisfaction metrics rather than operatio…" at bounding box center [342, 133] width 328 height 33
click at [178, 114] on input "a. The QMS focuses primarily on customer satisfaction metrics rather than opera…" at bounding box center [178, 110] width 0 height 7
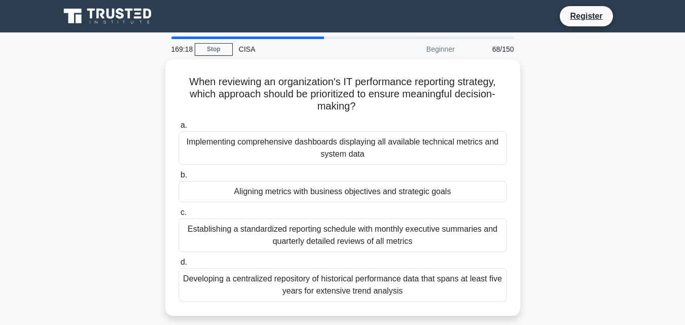
scroll to position [51, 0]
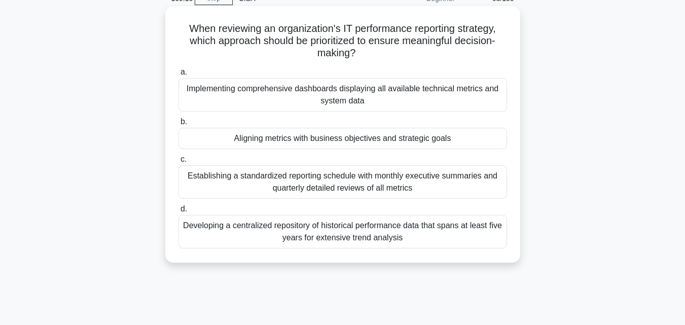
click at [317, 182] on div "Establishing a standardized reporting schedule with monthly executive summaries…" at bounding box center [342, 181] width 328 height 33
click at [178, 163] on input "c. Establishing a standardized reporting schedule with monthly executive summar…" at bounding box center [178, 159] width 0 height 7
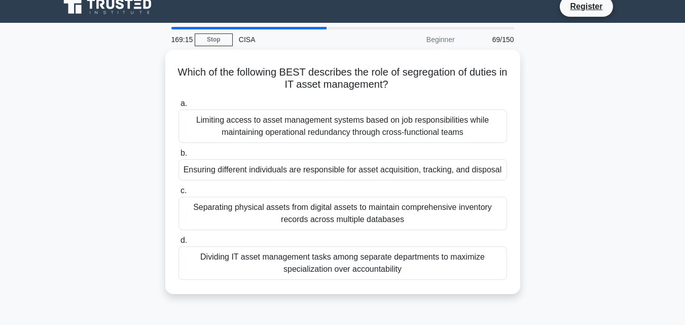
scroll to position [0, 0]
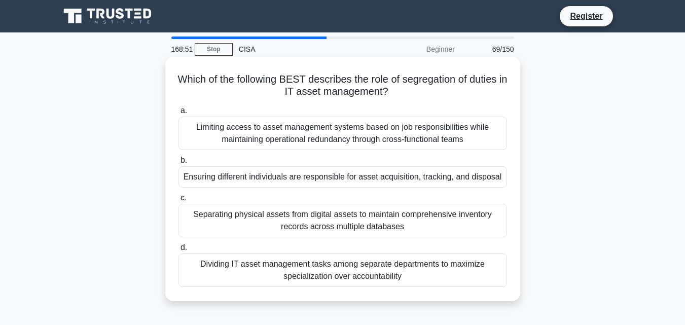
click at [354, 268] on div "Dividing IT asset management tasks among separate departments to maximize speci…" at bounding box center [342, 269] width 328 height 33
click at [178, 251] on input "d. Dividing IT asset management tasks among separate departments to maximize sp…" at bounding box center [178, 247] width 0 height 7
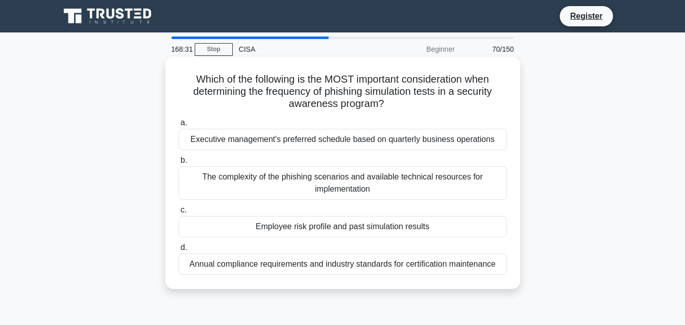
click at [371, 189] on div "The complexity of the phishing scenarios and available technical resources for …" at bounding box center [342, 182] width 328 height 33
click at [178, 164] on input "b. The complexity of the phishing scenarios and available technical resources f…" at bounding box center [178, 160] width 0 height 7
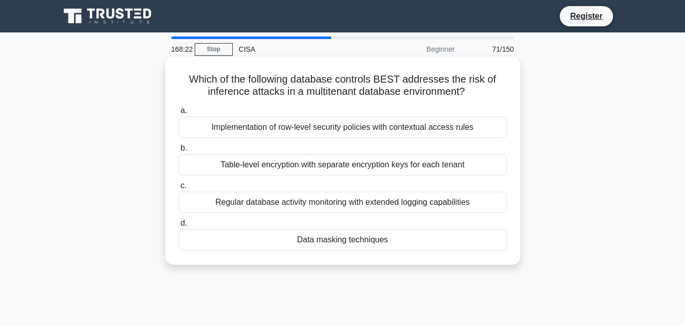
click at [336, 129] on div "Implementation of row-level security policies with contextual access rules" at bounding box center [342, 127] width 328 height 21
click at [178, 114] on input "a. Implementation of row-level security policies with contextual access rules" at bounding box center [178, 110] width 0 height 7
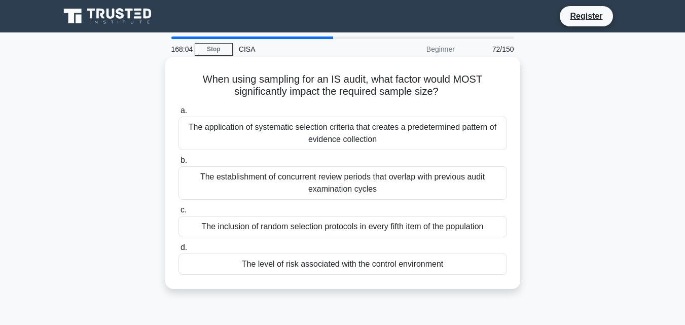
click at [347, 139] on div "The application of systematic selection criteria that creates a predetermined p…" at bounding box center [342, 133] width 328 height 33
click at [178, 114] on input "a. The application of systematic selection criteria that creates a predetermine…" at bounding box center [178, 110] width 0 height 7
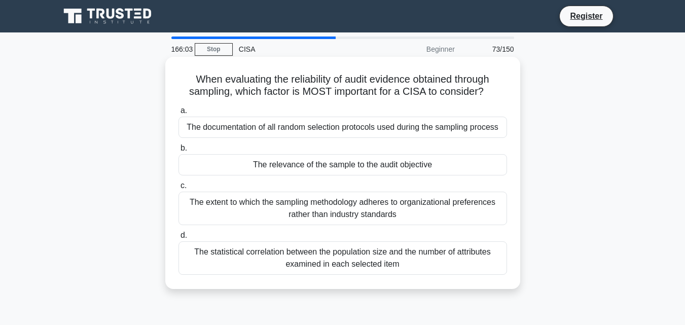
scroll to position [51, 0]
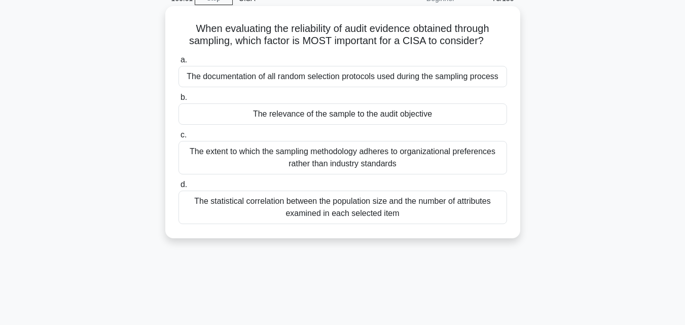
click at [320, 203] on div "The statistical correlation between the population size and the number of attri…" at bounding box center [342, 207] width 328 height 33
click at [178, 188] on input "d. The statistical correlation between the population size and the number of at…" at bounding box center [178, 184] width 0 height 7
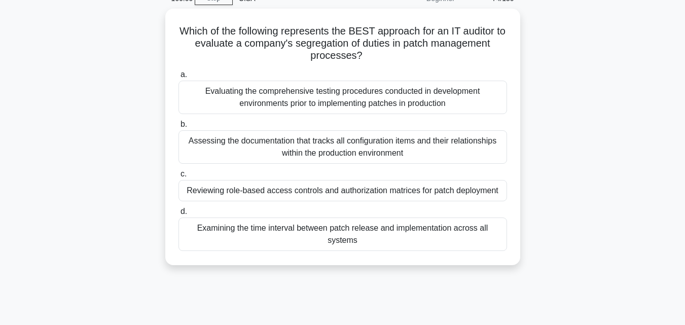
scroll to position [0, 0]
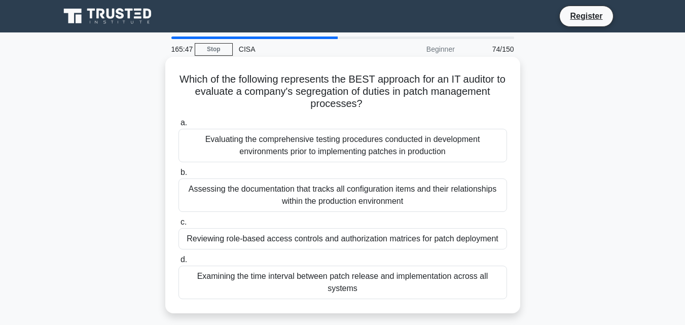
click at [351, 238] on div "Reviewing role-based access controls and authorization matrices for patch deplo…" at bounding box center [342, 238] width 328 height 21
click at [178, 226] on input "c. Reviewing role-based access controls and authorization matrices for patch de…" at bounding box center [178, 222] width 0 height 7
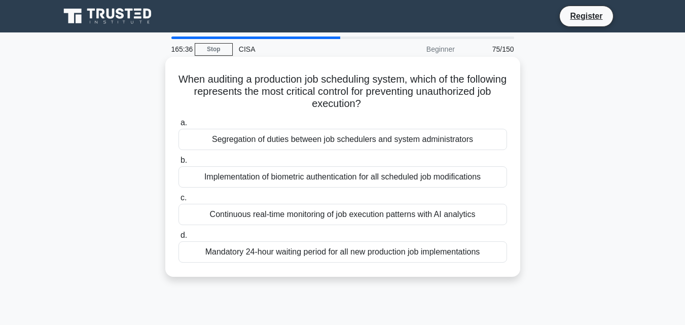
click at [341, 211] on div "Continuous real-time monitoring of job execution patterns with AI analytics" at bounding box center [342, 214] width 328 height 21
click at [178, 201] on input "c. Continuous real-time monitoring of job execution patterns with AI analytics" at bounding box center [178, 198] width 0 height 7
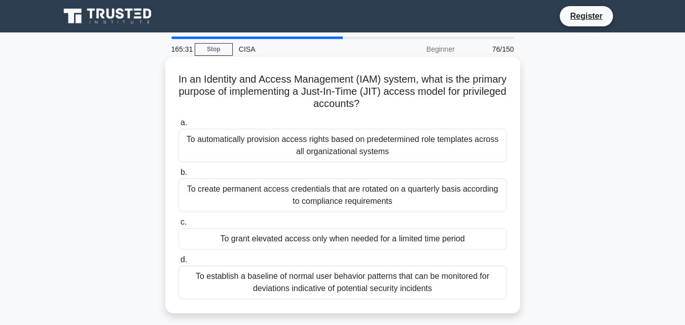
click at [335, 239] on div "To grant elevated access only when needed for a limited time period" at bounding box center [342, 238] width 328 height 21
click at [178, 226] on input "c. To grant elevated access only when needed for a limited time period" at bounding box center [178, 222] width 0 height 7
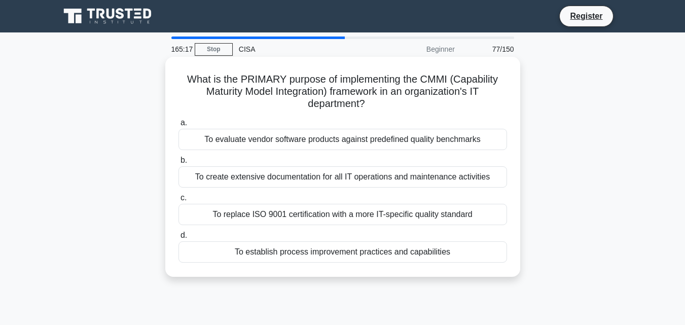
click at [417, 179] on div "To create extensive documentation for all IT operations and maintenance activit…" at bounding box center [342, 176] width 328 height 21
click at [178, 164] on input "b. To create extensive documentation for all IT operations and maintenance acti…" at bounding box center [178, 160] width 0 height 7
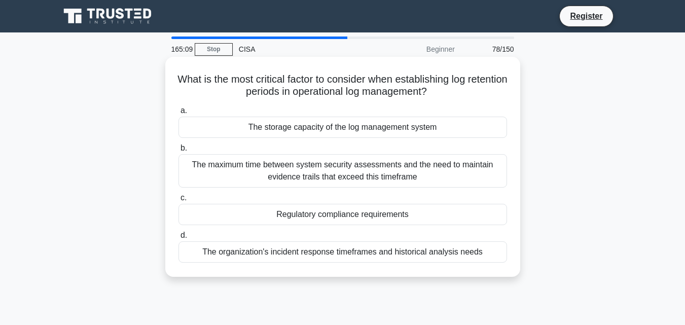
click at [298, 173] on div "The maximum time between system security assessments and the need to maintain e…" at bounding box center [342, 170] width 328 height 33
click at [178, 152] on input "b. The maximum time between system security assessments and the need to maintai…" at bounding box center [178, 148] width 0 height 7
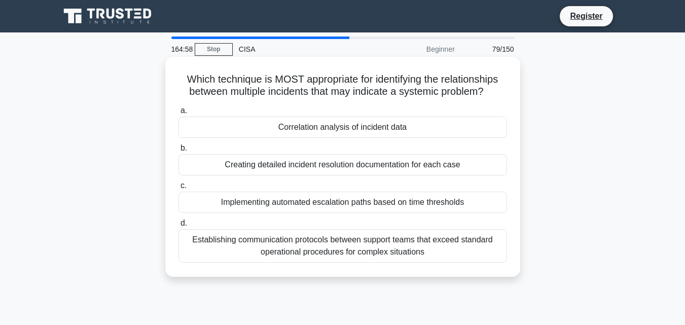
click at [338, 246] on div "Establishing communication protocols between support teams that exceed standard…" at bounding box center [342, 245] width 328 height 33
click at [178, 227] on input "d. Establishing communication protocols between support teams that exceed stand…" at bounding box center [178, 223] width 0 height 7
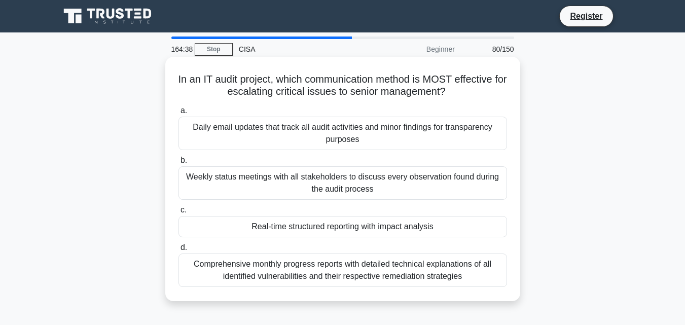
click at [333, 274] on div "Comprehensive monthly progress reports with detailed technical explanations of …" at bounding box center [342, 269] width 328 height 33
click at [178, 251] on input "d. Comprehensive monthly progress reports with detailed technical explanations …" at bounding box center [178, 247] width 0 height 7
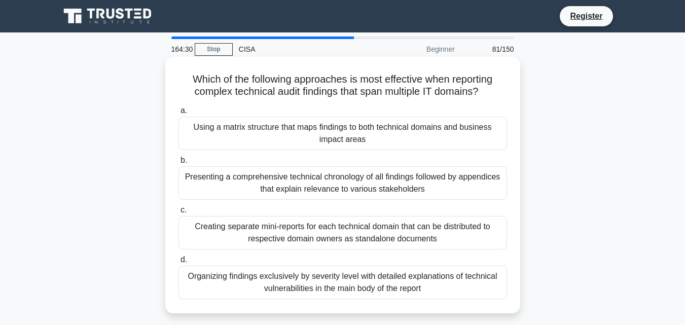
click at [362, 189] on div "Presenting a comprehensive technical chronology of all findings followed by app…" at bounding box center [342, 182] width 328 height 33
click at [178, 164] on input "b. Presenting a comprehensive technical chronology of all findings followed by …" at bounding box center [178, 160] width 0 height 7
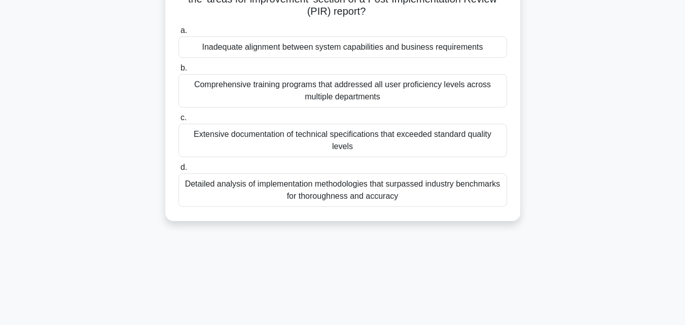
scroll to position [101, 0]
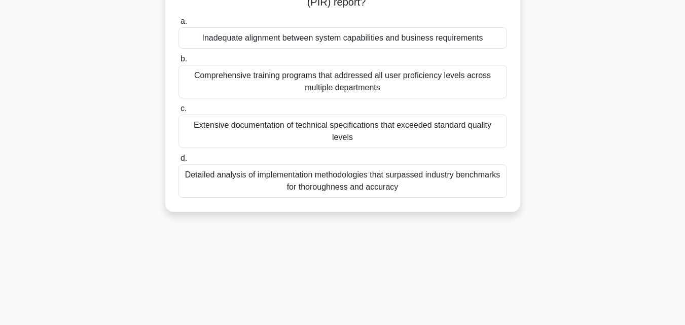
click at [396, 170] on div "Detailed analysis of implementation methodologies that surpassed industry bench…" at bounding box center [342, 180] width 328 height 33
click at [178, 162] on input "d. Detailed analysis of implementation methodologies that surpassed industry be…" at bounding box center [178, 158] width 0 height 7
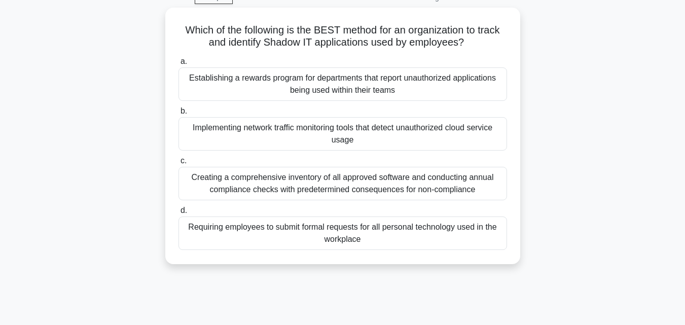
scroll to position [0, 0]
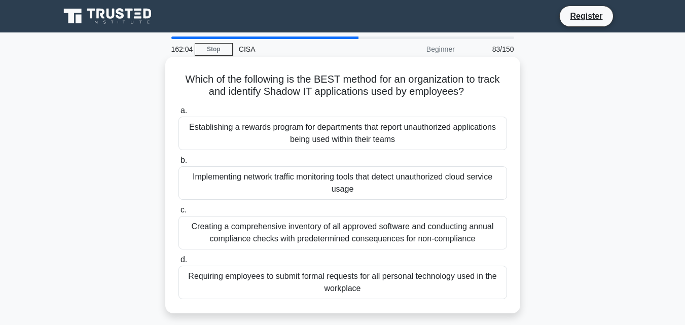
click at [324, 233] on div "Creating a comprehensive inventory of all approved software and conducting annu…" at bounding box center [342, 232] width 328 height 33
click at [178, 213] on input "c. Creating a comprehensive inventory of all approved software and conducting a…" at bounding box center [178, 210] width 0 height 7
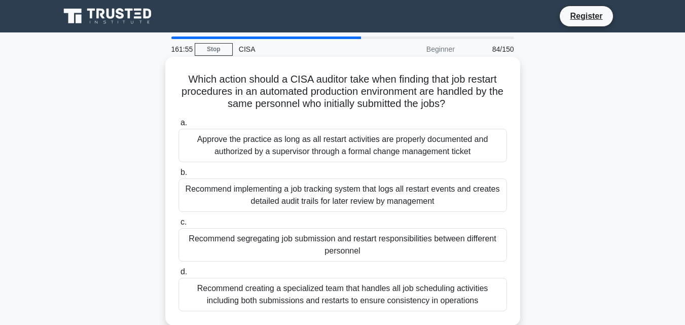
click at [342, 203] on div "Recommend implementing a job tracking system that logs all restart events and c…" at bounding box center [342, 194] width 328 height 33
click at [178, 176] on input "b. Recommend implementing a job tracking system that logs all restart events an…" at bounding box center [178, 172] width 0 height 7
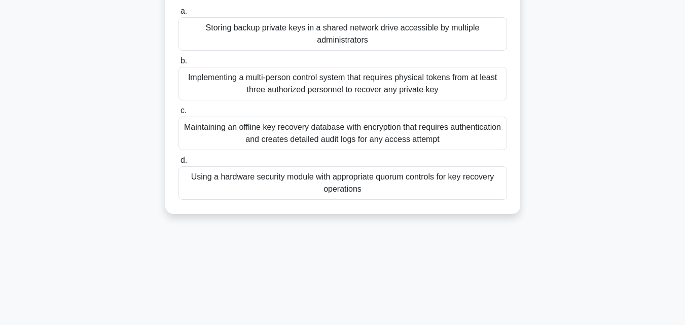
scroll to position [101, 0]
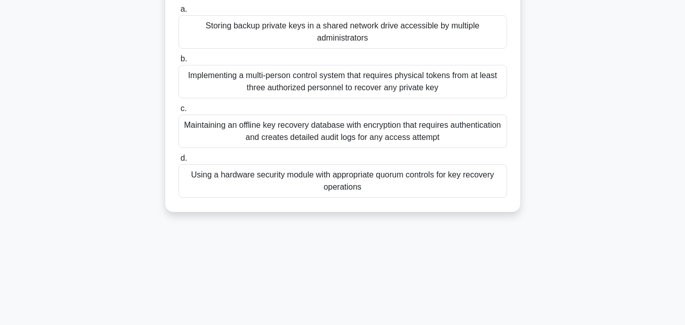
click at [338, 124] on div "Maintaining an offline key recovery database with encryption that requires auth…" at bounding box center [342, 131] width 328 height 33
click at [178, 112] on input "c. Maintaining an offline key recovery database with encryption that requires a…" at bounding box center [178, 108] width 0 height 7
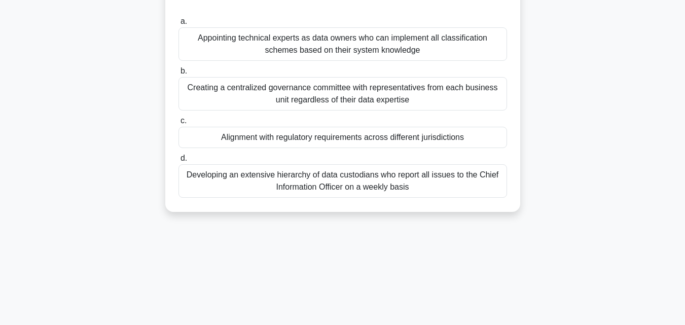
click at [391, 101] on div "Creating a centralized governance committee with representatives from each busi…" at bounding box center [342, 93] width 328 height 33
click at [178, 75] on input "b. Creating a centralized governance committee with representatives from each b…" at bounding box center [178, 71] width 0 height 7
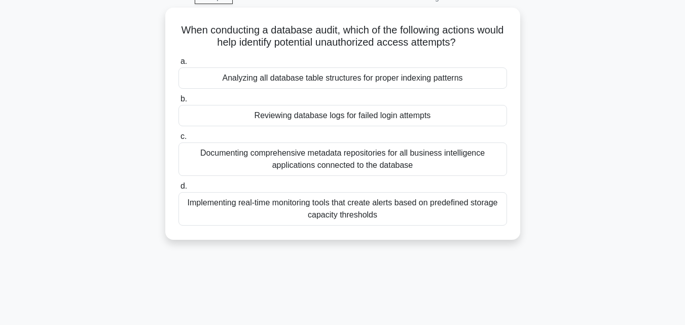
scroll to position [0, 0]
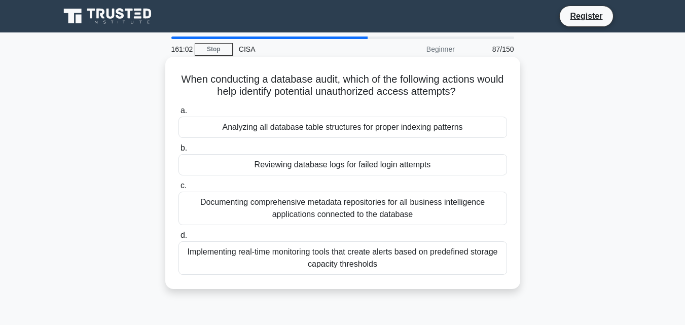
click at [373, 169] on div "Reviewing database logs for failed login attempts" at bounding box center [342, 164] width 328 height 21
click at [178, 152] on input "b. Reviewing database logs for failed login attempts" at bounding box center [178, 148] width 0 height 7
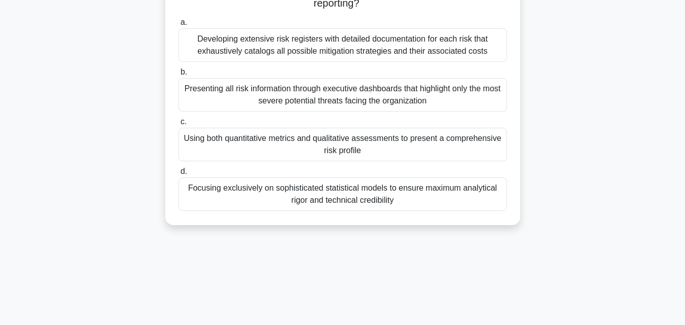
scroll to position [101, 0]
click at [396, 113] on div "a. Developing extensive risk registers with detailed documentation for each ris…" at bounding box center [342, 112] width 341 height 199
click at [390, 96] on div "Presenting all risk information through executive dashboards that highlight onl…" at bounding box center [342, 93] width 328 height 33
click at [178, 75] on input "b. Presenting all risk information through executive dashboards that highlight …" at bounding box center [178, 71] width 0 height 7
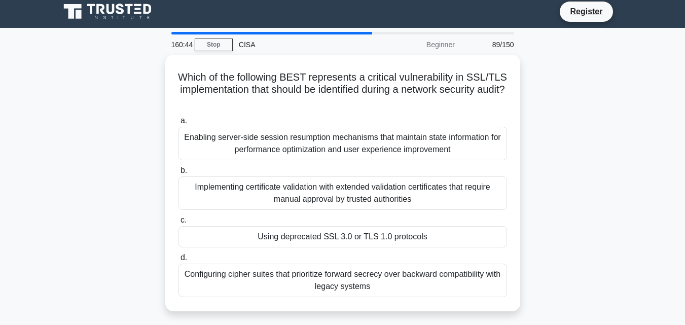
scroll to position [0, 0]
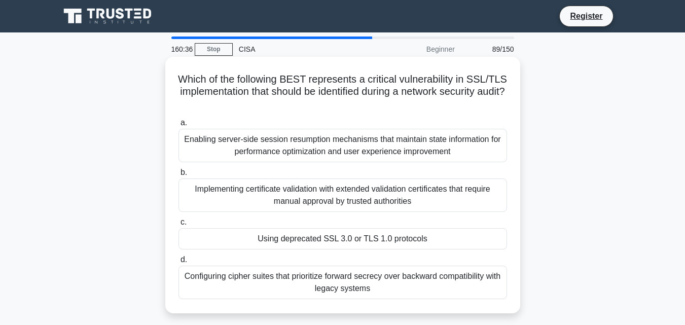
click at [429, 191] on div "Implementing certificate validation with extended validation certificates that …" at bounding box center [342, 194] width 328 height 33
click at [178, 176] on input "b. Implementing certificate validation with extended validation certificates th…" at bounding box center [178, 172] width 0 height 7
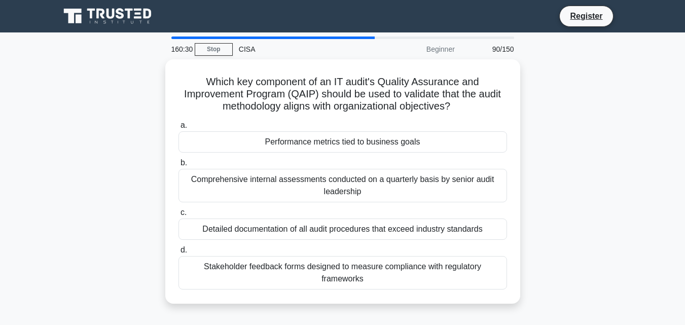
scroll to position [51, 0]
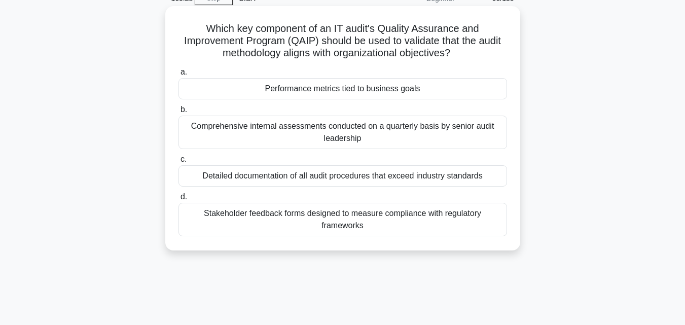
click at [353, 177] on div "Detailed documentation of all audit procedures that exceed industry standards" at bounding box center [342, 175] width 328 height 21
click at [178, 163] on input "c. Detailed documentation of all audit procedures that exceed industry standards" at bounding box center [178, 159] width 0 height 7
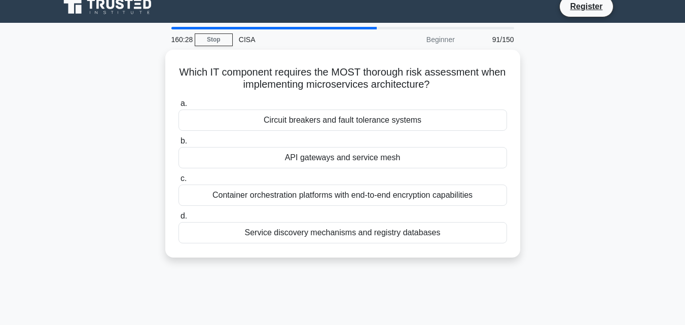
scroll to position [0, 0]
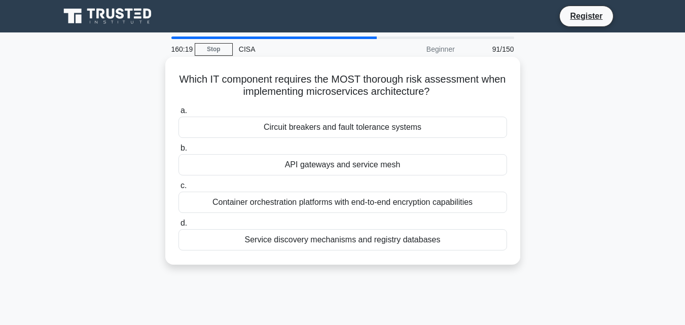
click at [383, 202] on div "Container orchestration platforms with end-to-end encryption capabilities" at bounding box center [342, 202] width 328 height 21
click at [178, 189] on input "c. Container orchestration platforms with end-to-end encryption capabilities" at bounding box center [178, 185] width 0 height 7
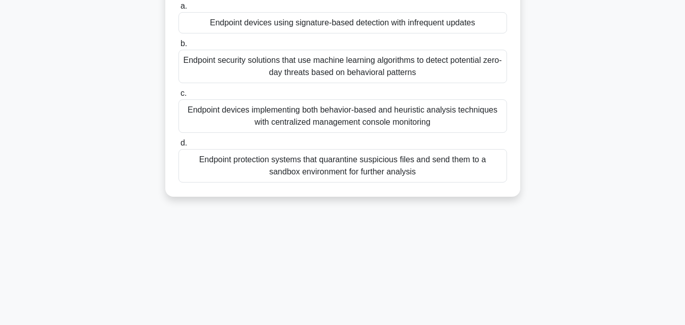
scroll to position [152, 0]
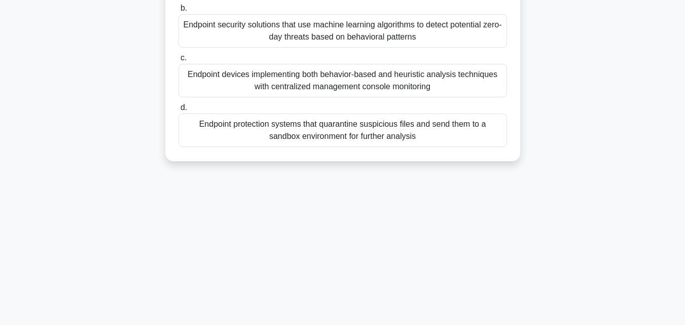
click at [326, 74] on div "Endpoint devices implementing both behavior-based and heuristic analysis techni…" at bounding box center [342, 80] width 328 height 33
click at [178, 61] on input "c. Endpoint devices implementing both behavior-based and heuristic analysis tec…" at bounding box center [178, 58] width 0 height 7
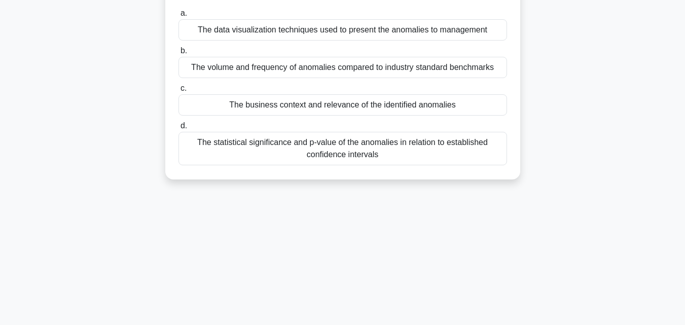
scroll to position [101, 0]
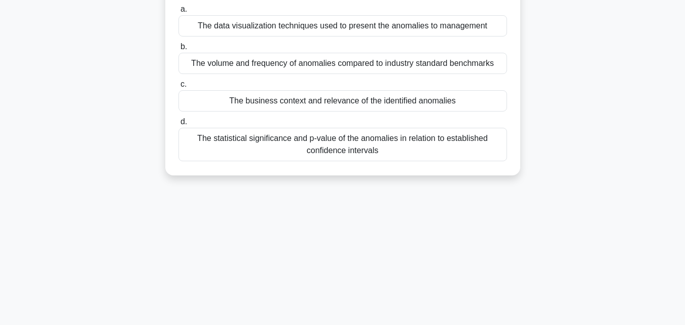
click at [348, 144] on div "The statistical significance and p-value of the anomalies in relation to establ…" at bounding box center [342, 144] width 328 height 33
click at [178, 125] on input "d. The statistical significance and p-value of the anomalies in relation to est…" at bounding box center [178, 122] width 0 height 7
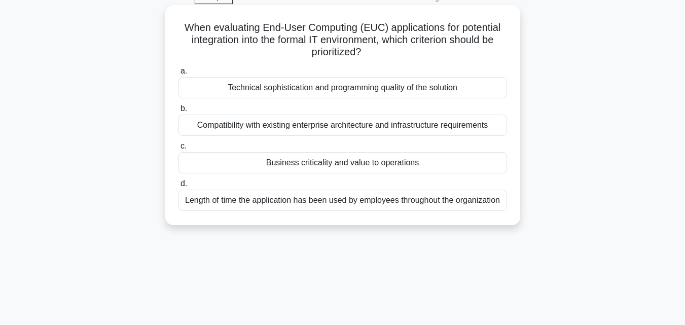
scroll to position [0, 0]
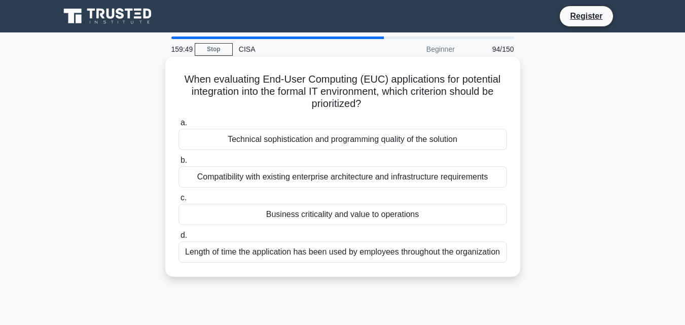
click at [346, 183] on div "Compatibility with existing enterprise architecture and infrastructure requirem…" at bounding box center [342, 176] width 328 height 21
click at [178, 164] on input "b. Compatibility with existing enterprise architecture and infrastructure requi…" at bounding box center [178, 160] width 0 height 7
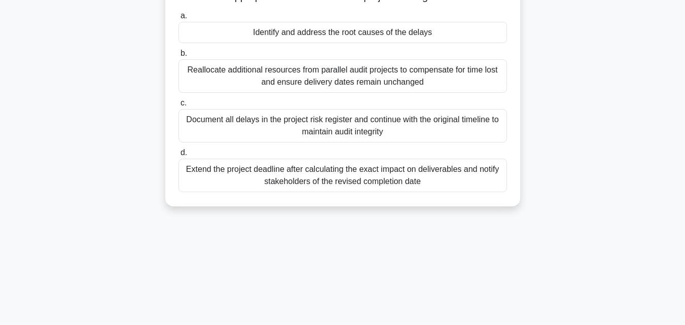
scroll to position [101, 0]
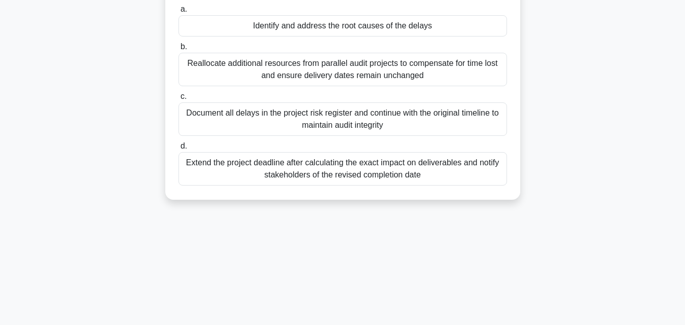
click at [337, 125] on div "Document all delays in the project risk register and continue with the original…" at bounding box center [342, 118] width 328 height 33
click at [178, 100] on input "c. Document all delays in the project risk register and continue with the origi…" at bounding box center [178, 96] width 0 height 7
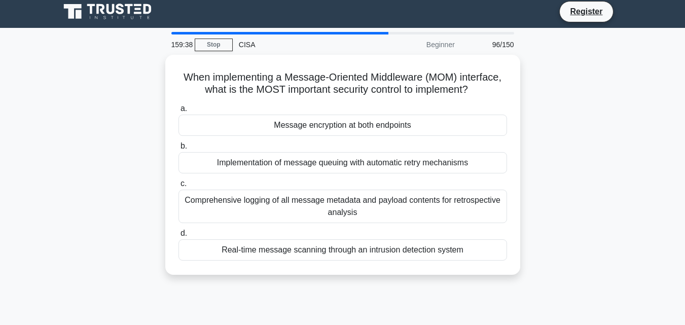
scroll to position [0, 0]
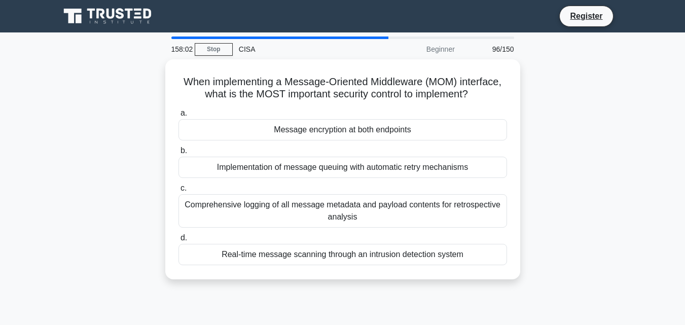
drag, startPoint x: 415, startPoint y: 92, endPoint x: 157, endPoint y: 80, distance: 258.3
click at [157, 80] on div "When implementing a Message-Oriented Middleware (MOM) interface, what is the MO…" at bounding box center [343, 175] width 578 height 232
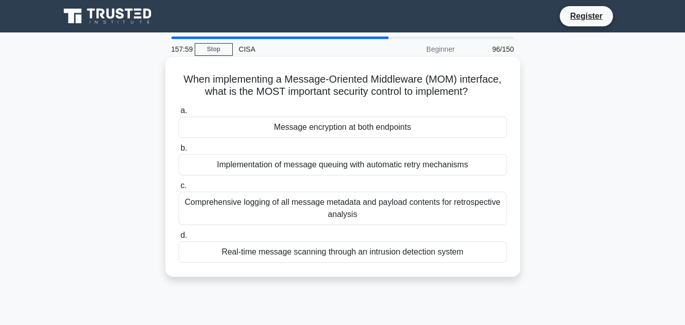
copy h5 "When implementing a Message-Oriented Middleware (MOM) interface, what is the MO…"
click at [339, 206] on div "Comprehensive logging of all message metadata and payload contents for retrospe…" at bounding box center [342, 208] width 328 height 33
click at [178, 189] on input "c. Comprehensive logging of all message metadata and payload contents for retro…" at bounding box center [178, 185] width 0 height 7
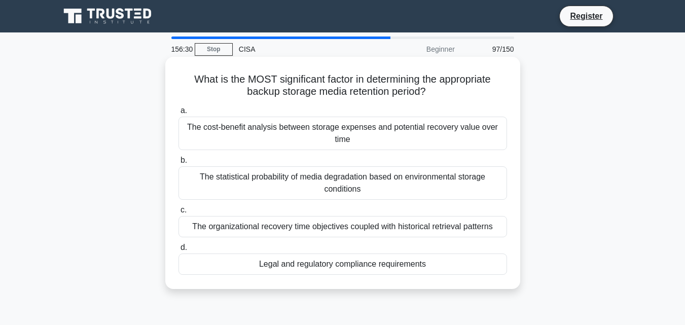
click at [334, 177] on div "The statistical probability of media degradation based on environmental storage…" at bounding box center [342, 182] width 328 height 33
click at [178, 164] on input "b. The statistical probability of media degradation based on environmental stor…" at bounding box center [178, 160] width 0 height 7
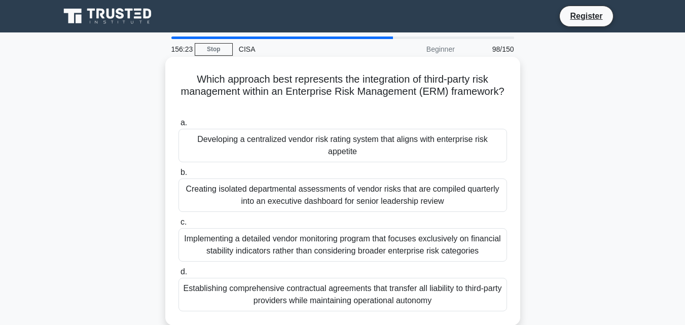
click at [333, 234] on div "Implementing a detailed vendor monitoring program that focuses exclusively on f…" at bounding box center [342, 244] width 328 height 33
click at [178, 226] on input "c. Implementing a detailed vendor monitoring program that focuses exclusively o…" at bounding box center [178, 222] width 0 height 7
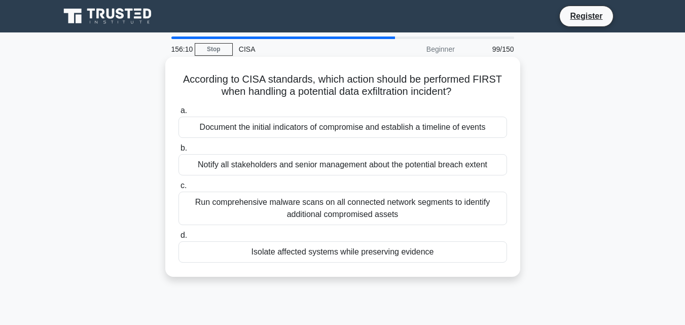
click at [328, 167] on div "Notify all stakeholders and senior management about the potential breach extent" at bounding box center [342, 164] width 328 height 21
click at [178, 152] on input "b. Notify all stakeholders and senior management about the potential breach ext…" at bounding box center [178, 148] width 0 height 7
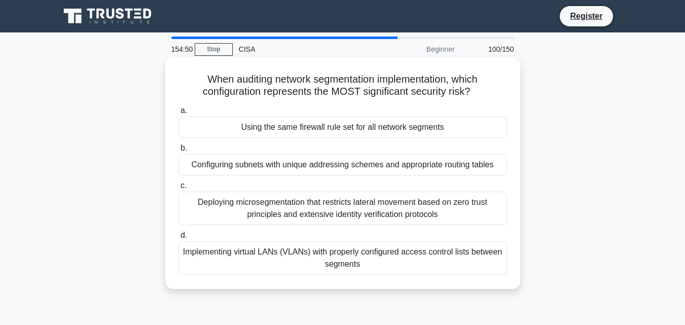
click at [343, 168] on div "Configuring subnets with unique addressing schemes and appropriate routing tabl…" at bounding box center [342, 164] width 328 height 21
click at [178, 152] on input "b. Configuring subnets with unique addressing schemes and appropriate routing t…" at bounding box center [178, 148] width 0 height 7
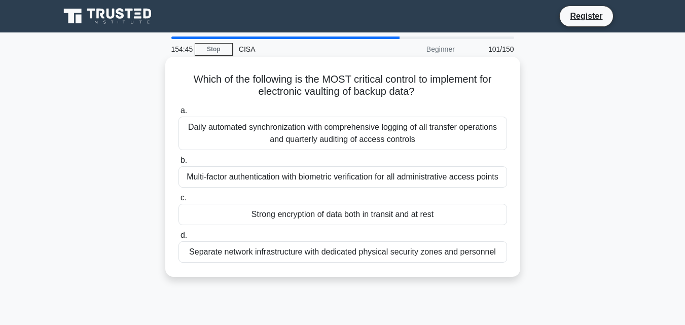
click at [381, 179] on div "Multi-factor authentication with biometric verification for all administrative …" at bounding box center [342, 176] width 328 height 21
click at [178, 164] on input "b. Multi-factor authentication with biometric verification for all administrati…" at bounding box center [178, 160] width 0 height 7
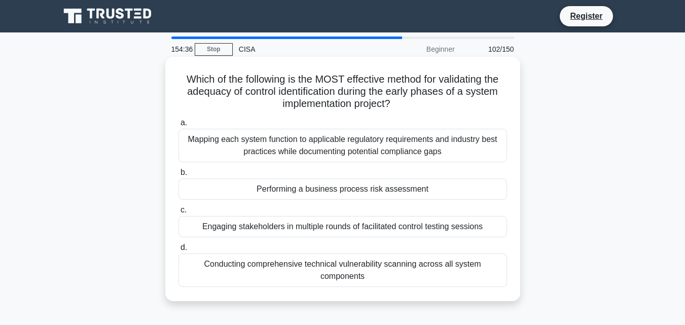
click at [338, 140] on div "Mapping each system function to applicable regulatory requirements and industry…" at bounding box center [342, 145] width 328 height 33
click at [178, 126] on input "a. Mapping each system function to applicable regulatory requirements and indus…" at bounding box center [178, 123] width 0 height 7
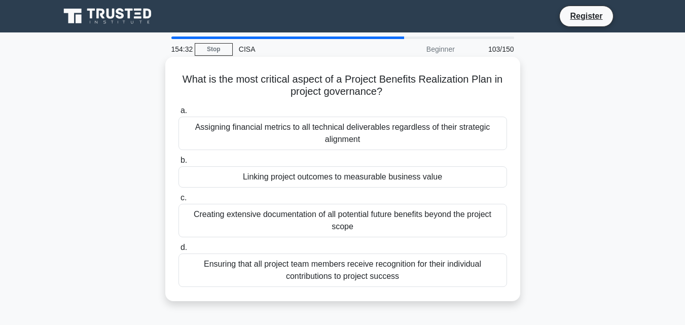
click at [329, 209] on div "Creating extensive documentation of all potential future benefits beyond the pr…" at bounding box center [342, 220] width 328 height 33
click at [178, 201] on input "c. Creating extensive documentation of all potential future benefits beyond the…" at bounding box center [178, 198] width 0 height 7
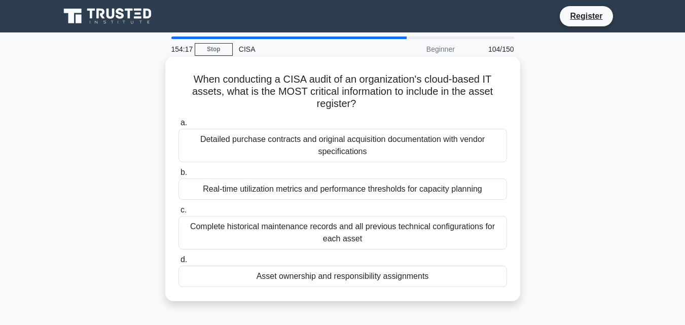
click at [319, 191] on div "Real-time utilization metrics and performance thresholds for capacity planning" at bounding box center [342, 188] width 328 height 21
click at [178, 176] on input "b. Real-time utilization metrics and performance thresholds for capacity planni…" at bounding box center [178, 172] width 0 height 7
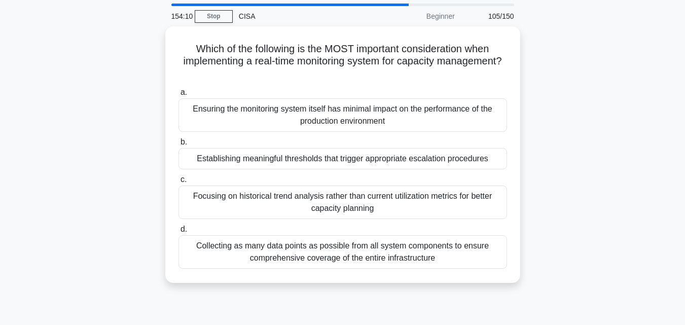
scroll to position [51, 0]
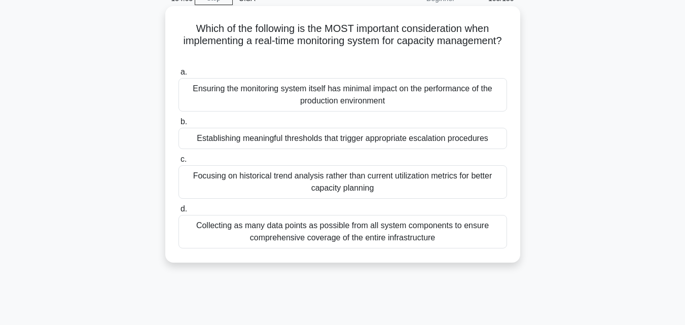
click at [324, 225] on div "Collecting as many data points as possible from all system components to ensure…" at bounding box center [342, 231] width 328 height 33
click at [178, 212] on input "d. Collecting as many data points as possible from all system components to ens…" at bounding box center [178, 209] width 0 height 7
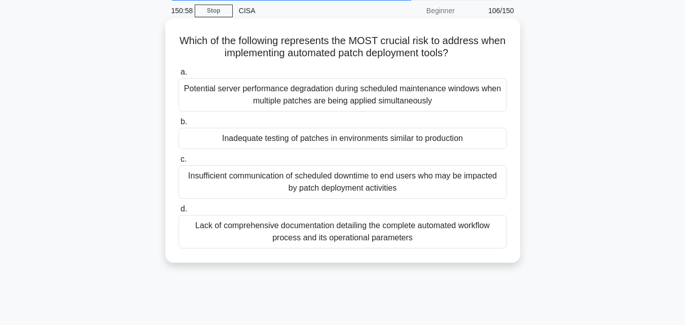
scroll to position [0, 0]
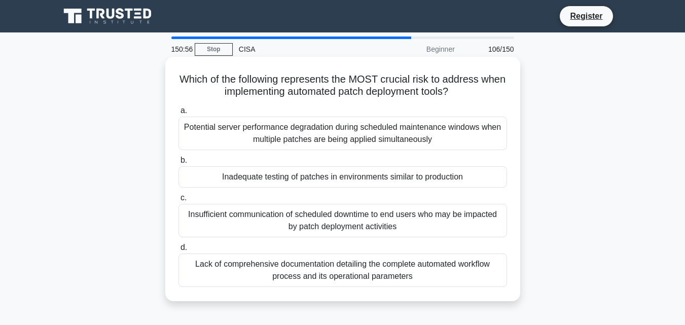
click at [341, 180] on div "Inadequate testing of patches in environments similar to production" at bounding box center [342, 176] width 328 height 21
click at [178, 164] on input "b. Inadequate testing of patches in environments similar to production" at bounding box center [178, 160] width 0 height 7
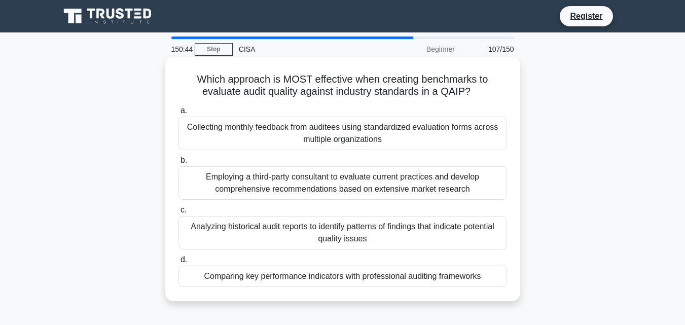
click at [335, 189] on div "Employing a third-party consultant to evaluate current practices and develop co…" at bounding box center [342, 182] width 328 height 33
click at [178, 164] on input "b. Employing a third-party consultant to evaluate current practices and develop…" at bounding box center [178, 160] width 0 height 7
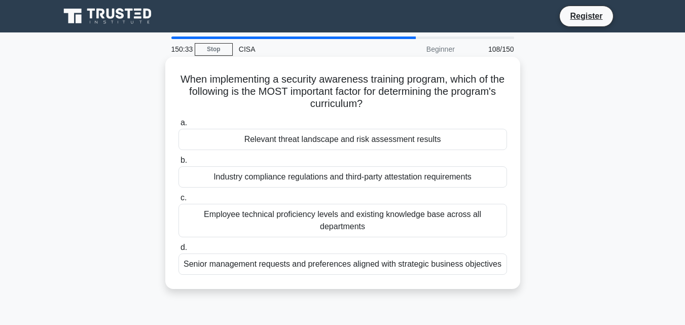
click at [356, 214] on div "Employee technical proficiency levels and existing knowledge base across all de…" at bounding box center [342, 220] width 328 height 33
click at [178, 201] on input "c. Employee technical proficiency levels and existing knowledge base across all…" at bounding box center [178, 198] width 0 height 7
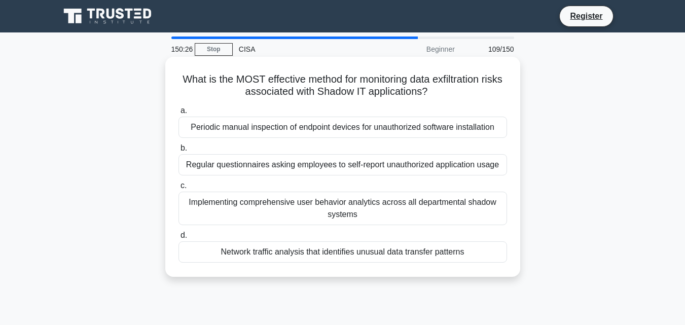
click at [341, 210] on div "Implementing comprehensive user behavior analytics across all departmental shad…" at bounding box center [342, 208] width 328 height 33
click at [178, 189] on input "c. Implementing comprehensive user behavior analytics across all departmental s…" at bounding box center [178, 185] width 0 height 7
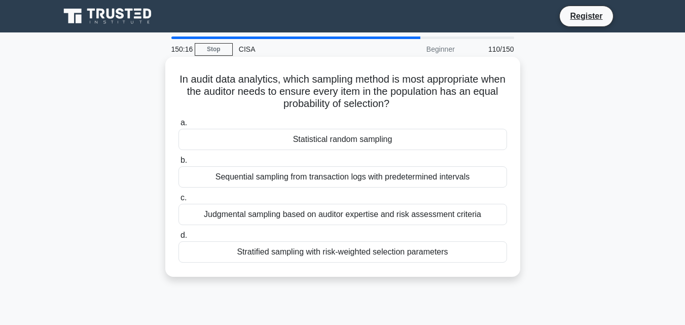
click at [332, 175] on div "Sequential sampling from transaction logs with predetermined intervals" at bounding box center [342, 176] width 328 height 21
click at [178, 164] on input "b. Sequential sampling from transaction logs with predetermined intervals" at bounding box center [178, 160] width 0 height 7
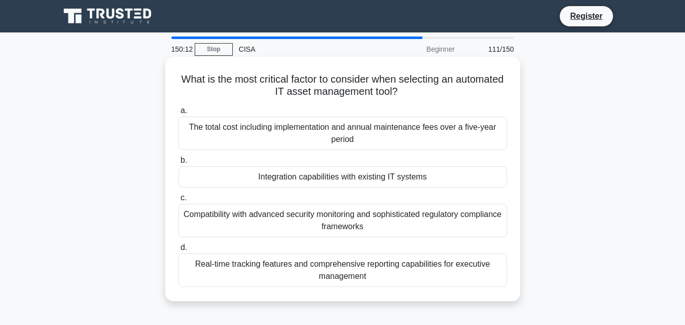
click at [332, 175] on div "Integration capabilities with existing IT systems" at bounding box center [342, 176] width 328 height 21
click at [178, 164] on input "b. Integration capabilities with existing IT systems" at bounding box center [178, 160] width 0 height 7
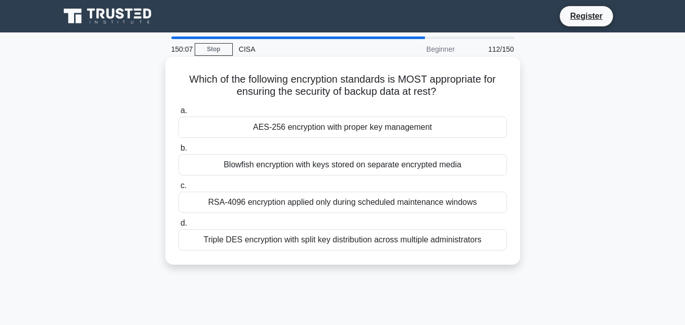
click at [333, 171] on div "Blowfish encryption with keys stored on separate encrypted media" at bounding box center [342, 164] width 328 height 21
click at [178, 152] on input "b. Blowfish encryption with keys stored on separate encrypted media" at bounding box center [178, 148] width 0 height 7
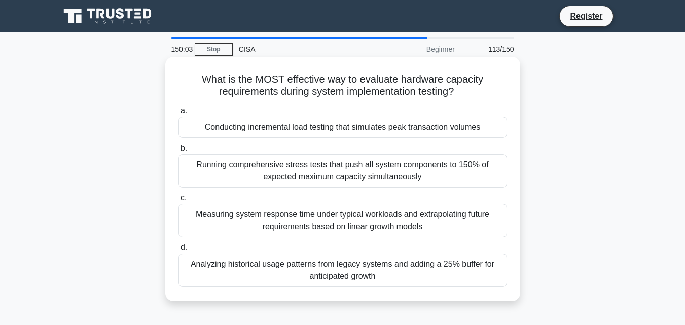
click at [330, 214] on div "Measuring system response time under typical workloads and extrapolating future…" at bounding box center [342, 220] width 328 height 33
click at [178, 201] on input "c. Measuring system response time under typical workloads and extrapolating fut…" at bounding box center [178, 198] width 0 height 7
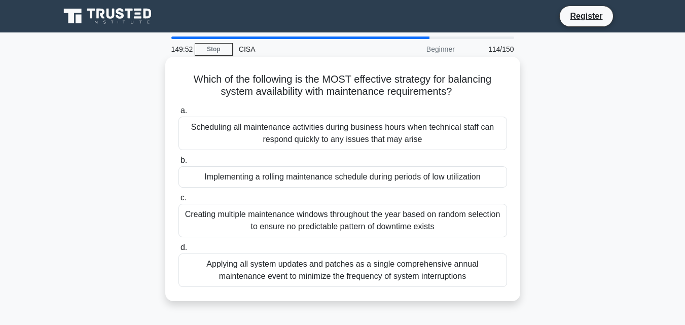
click at [336, 266] on div "Applying all system updates and patches as a single comprehensive annual mainte…" at bounding box center [342, 269] width 328 height 33
click at [178, 251] on input "d. Applying all system updates and patches as a single comprehensive annual mai…" at bounding box center [178, 247] width 0 height 7
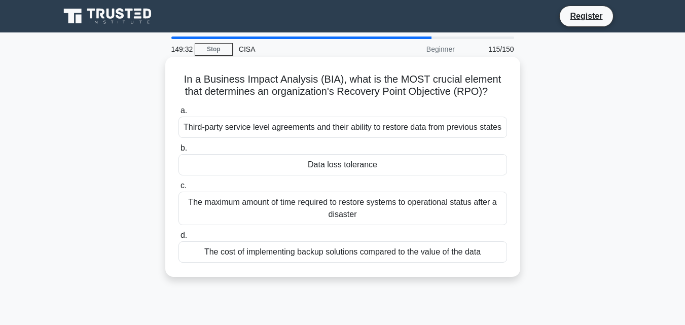
click at [328, 253] on div "The cost of implementing backup solutions compared to the value of the data" at bounding box center [342, 251] width 328 height 21
click at [178, 239] on input "d. The cost of implementing backup solutions compared to the value of the data" at bounding box center [178, 235] width 0 height 7
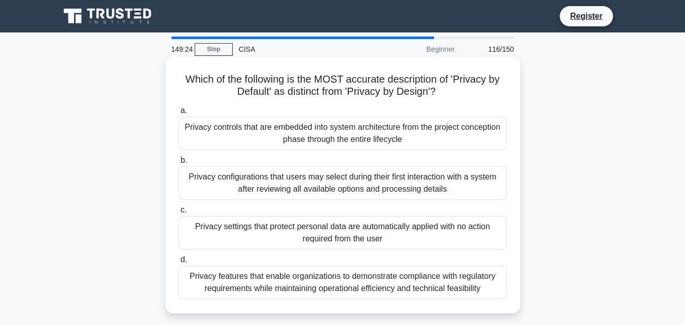
click at [352, 185] on div "Privacy configurations that users may select during their first interaction wit…" at bounding box center [342, 182] width 328 height 33
click at [178, 164] on input "b. Privacy configurations that users may select during their first interaction …" at bounding box center [178, 160] width 0 height 7
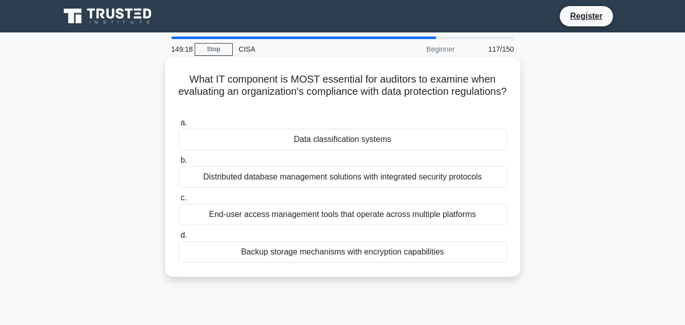
click at [353, 176] on div "Distributed database management solutions with integrated security protocols" at bounding box center [342, 176] width 328 height 21
click at [178, 164] on input "b. Distributed database management solutions with integrated security protocols" at bounding box center [178, 160] width 0 height 7
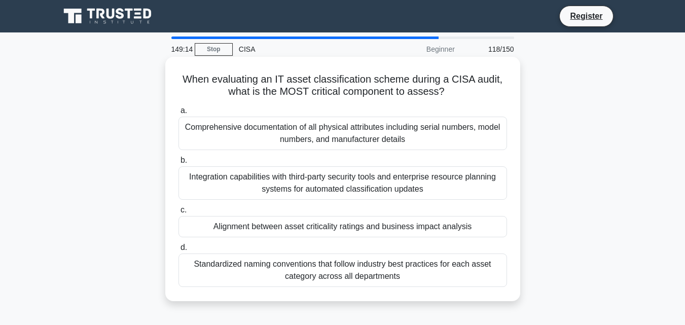
click at [339, 232] on div "Alignment between asset criticality ratings and business impact analysis" at bounding box center [342, 226] width 328 height 21
click at [178, 213] on input "c. Alignment between asset criticality ratings and business impact analysis" at bounding box center [178, 210] width 0 height 7
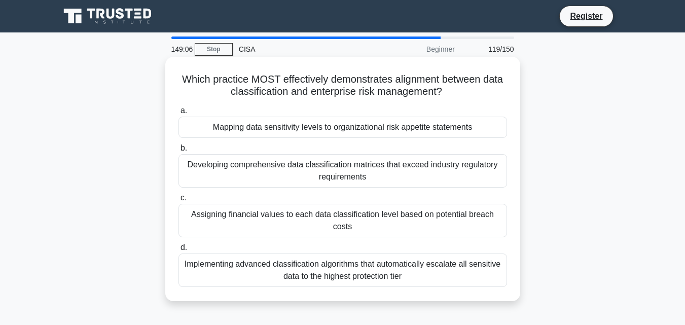
click at [338, 176] on div "Developing comprehensive data classification matrices that exceed industry regu…" at bounding box center [342, 170] width 328 height 33
click at [178, 152] on input "b. Developing comprehensive data classification matrices that exceed industry r…" at bounding box center [178, 148] width 0 height 7
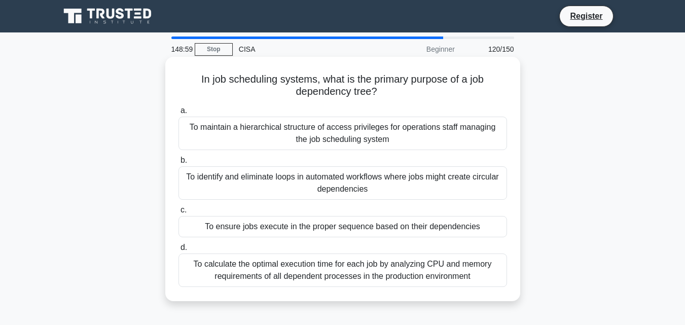
click at [332, 227] on div "To ensure jobs execute in the proper sequence based on their dependencies" at bounding box center [342, 226] width 328 height 21
click at [269, 227] on div "To ensure jobs execute in the proper sequence based on their dependencies" at bounding box center [342, 226] width 328 height 21
click at [178, 213] on input "c. To ensure jobs execute in the proper sequence based on their dependencies" at bounding box center [178, 210] width 0 height 7
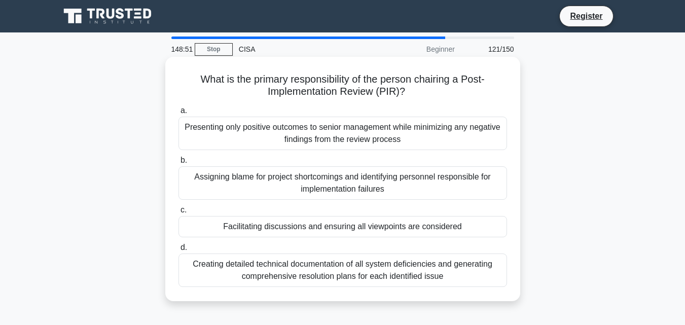
click at [317, 179] on div "Assigning blame for project shortcomings and identifying personnel responsible …" at bounding box center [342, 182] width 328 height 33
click at [178, 164] on input "b. Assigning blame for project shortcomings and identifying personnel responsib…" at bounding box center [178, 160] width 0 height 7
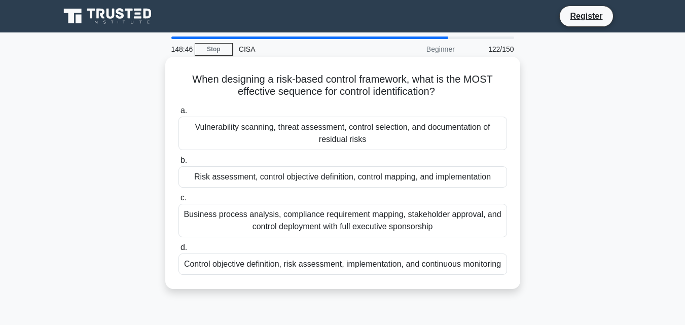
click at [307, 178] on div "Risk assessment, control objective definition, control mapping, and implementat…" at bounding box center [342, 176] width 328 height 21
click at [178, 164] on input "b. Risk assessment, control objective definition, control mapping, and implemen…" at bounding box center [178, 160] width 0 height 7
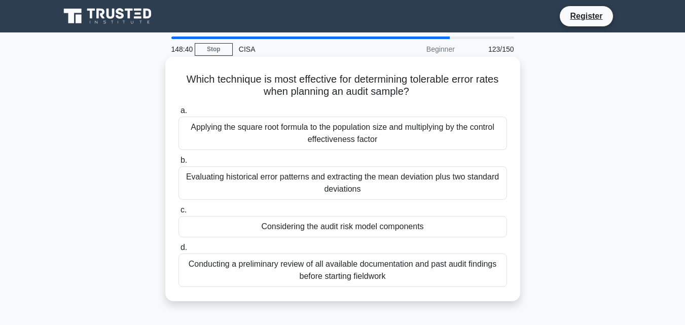
click at [308, 176] on div "Evaluating historical error patterns and extracting the mean deviation plus two…" at bounding box center [342, 182] width 328 height 33
click at [178, 164] on input "b. Evaluating historical error patterns and extracting the mean deviation plus …" at bounding box center [178, 160] width 0 height 7
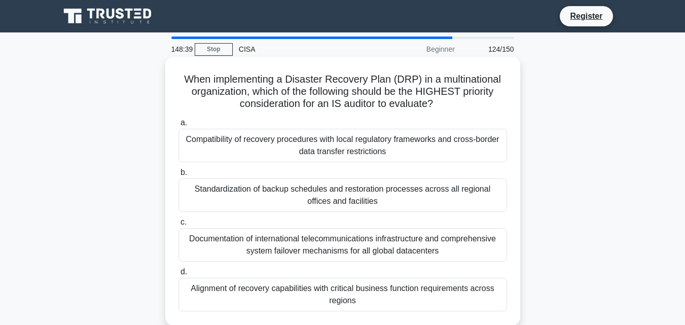
click at [308, 193] on div "Standardization of backup schedules and restoration processes across all region…" at bounding box center [342, 194] width 328 height 33
click at [178, 176] on input "b. Standardization of backup schedules and restoration processes across all reg…" at bounding box center [178, 172] width 0 height 7
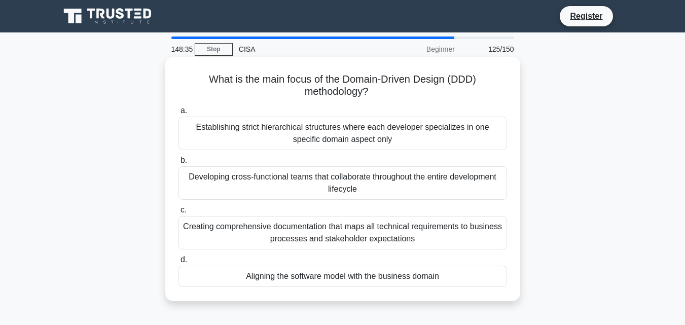
click at [310, 183] on div "Developing cross-functional teams that collaborate throughout the entire develo…" at bounding box center [342, 182] width 328 height 33
click at [178, 164] on input "b. Developing cross-functional teams that collaborate throughout the entire dev…" at bounding box center [178, 160] width 0 height 7
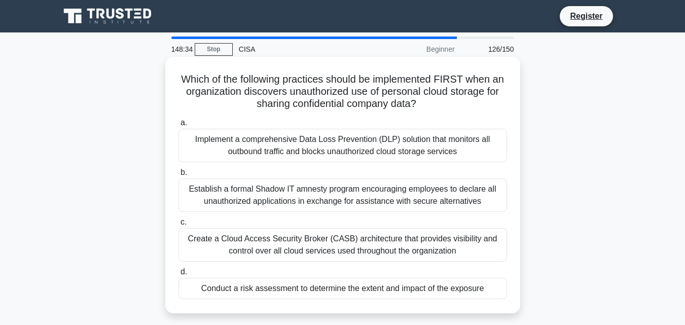
click at [310, 187] on div "Establish a formal Shadow IT amnesty program encouraging employees to declare a…" at bounding box center [342, 194] width 328 height 33
click at [178, 176] on input "b. Establish a formal Shadow IT amnesty program encouraging employees to declar…" at bounding box center [178, 172] width 0 height 7
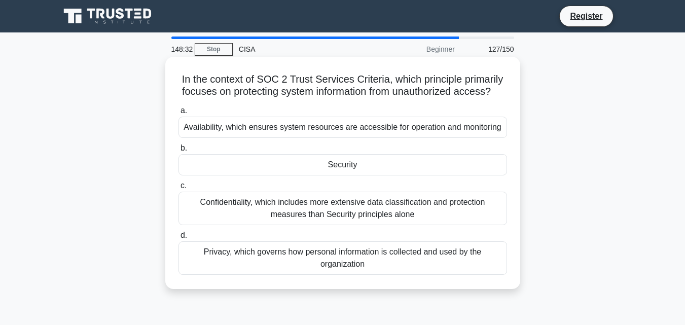
click at [302, 211] on div "Confidentiality, which includes more extensive data classification and protecti…" at bounding box center [342, 208] width 328 height 33
click at [178, 189] on input "c. Confidentiality, which includes more extensive data classification and prote…" at bounding box center [178, 185] width 0 height 7
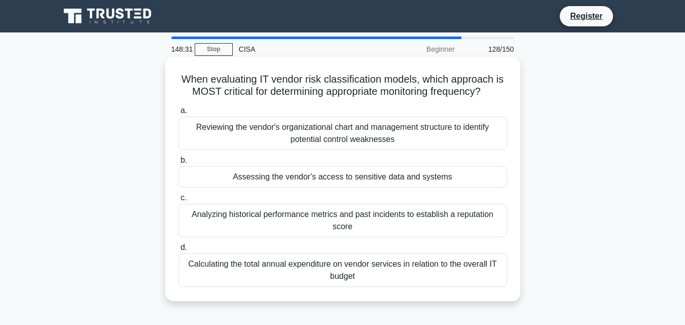
click at [303, 186] on div "Assessing the vendor's access to sensitive data and systems" at bounding box center [342, 176] width 328 height 21
click at [178, 164] on input "b. Assessing the vendor's access to sensitive data and systems" at bounding box center [178, 160] width 0 height 7
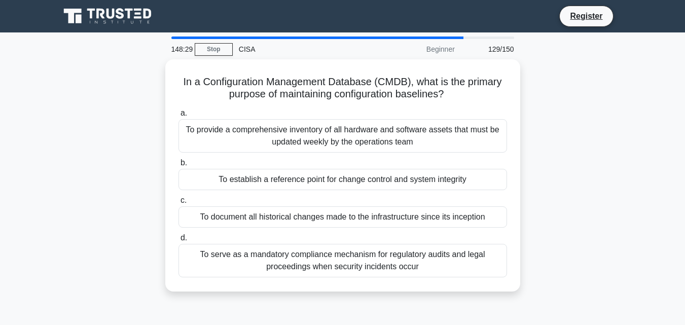
click at [303, 186] on div "To establish a reference point for change control and system integrity" at bounding box center [342, 179] width 328 height 21
click at [178, 166] on input "b. To establish a reference point for change control and system integrity" at bounding box center [178, 163] width 0 height 7
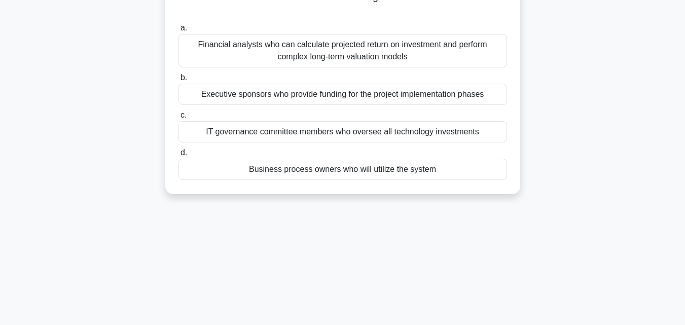
scroll to position [101, 0]
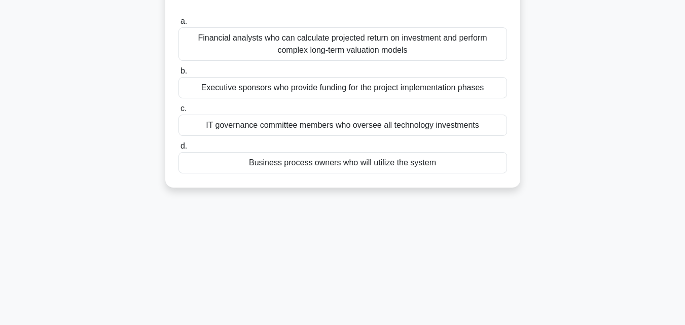
click at [307, 162] on div "Business process owners who will utilize the system" at bounding box center [342, 162] width 328 height 21
click at [178, 150] on input "d. Business process owners who will utilize the system" at bounding box center [178, 146] width 0 height 7
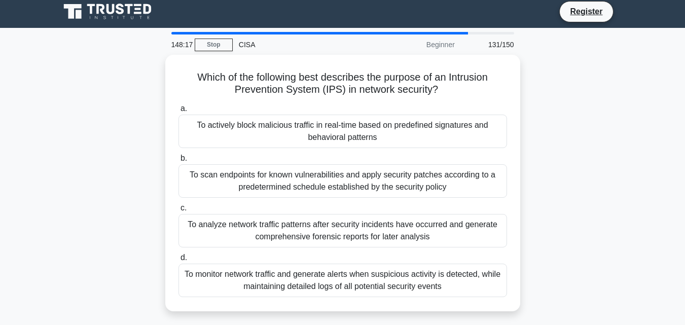
scroll to position [0, 0]
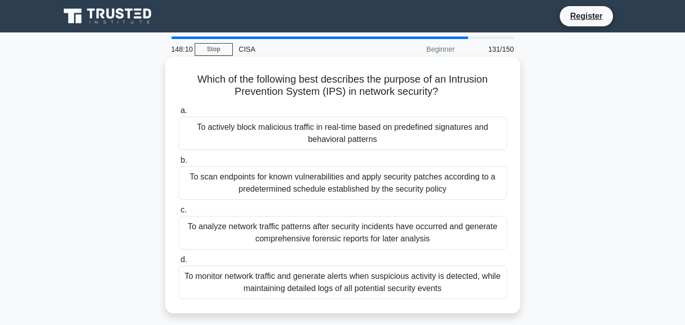
click at [300, 192] on div "To scan endpoints for known vulnerabilities and apply security patches accordin…" at bounding box center [342, 182] width 328 height 33
click at [178, 164] on input "b. To scan endpoints for known vulnerabilities and apply security patches accor…" at bounding box center [178, 160] width 0 height 7
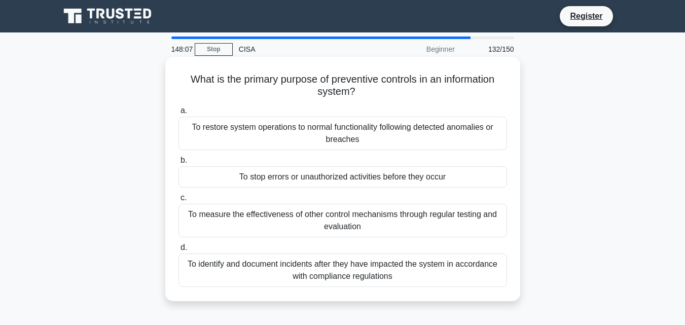
click at [297, 180] on div "To stop errors or unauthorized activities before they occur" at bounding box center [342, 176] width 328 height 21
click at [178, 164] on input "b. To stop errors or unauthorized activities before they occur" at bounding box center [178, 160] width 0 height 7
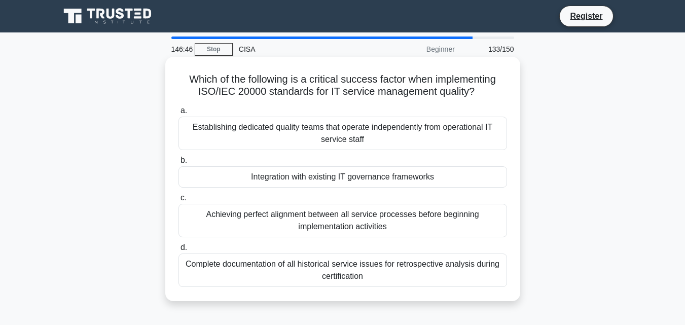
click at [343, 213] on div "Achieving perfect alignment between all service processes before beginning impl…" at bounding box center [342, 220] width 328 height 33
click at [178, 201] on input "c. Achieving perfect alignment between all service processes before beginning i…" at bounding box center [178, 198] width 0 height 7
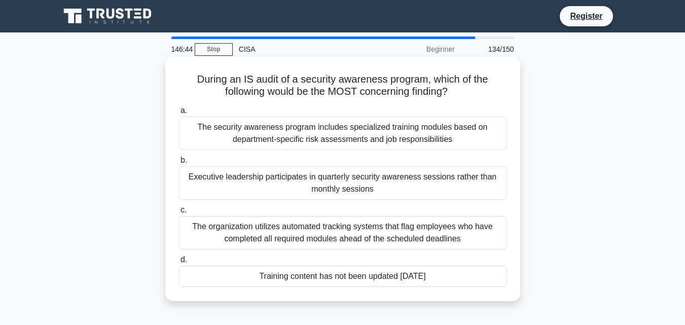
click at [334, 233] on div "The organization utilizes automated tracking systems that flag employees who ha…" at bounding box center [342, 232] width 328 height 33
click at [178, 213] on input "c. The organization utilizes automated tracking systems that flag employees who…" at bounding box center [178, 210] width 0 height 7
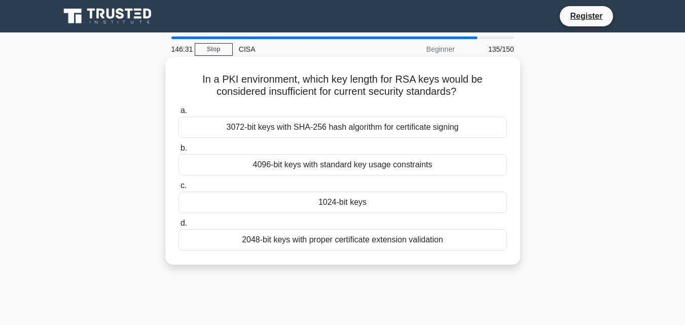
click at [341, 166] on div "4096-bit keys with standard key usage constraints" at bounding box center [342, 164] width 328 height 21
click at [178, 152] on input "b. 4096-bit keys with standard key usage constraints" at bounding box center [178, 148] width 0 height 7
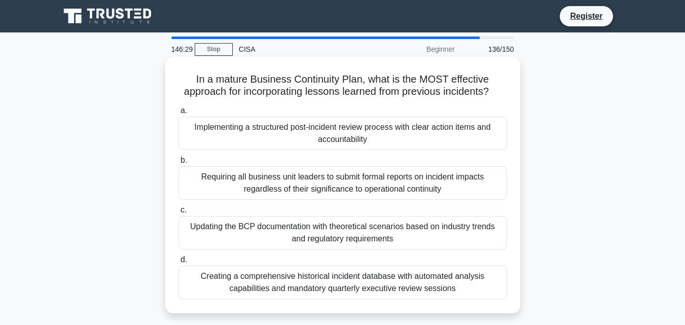
click at [339, 222] on div "Updating the BCP documentation with theoretical scenarios based on industry tre…" at bounding box center [342, 232] width 328 height 33
click at [178, 213] on input "c. Updating the BCP documentation with theoretical scenarios based on industry …" at bounding box center [178, 210] width 0 height 7
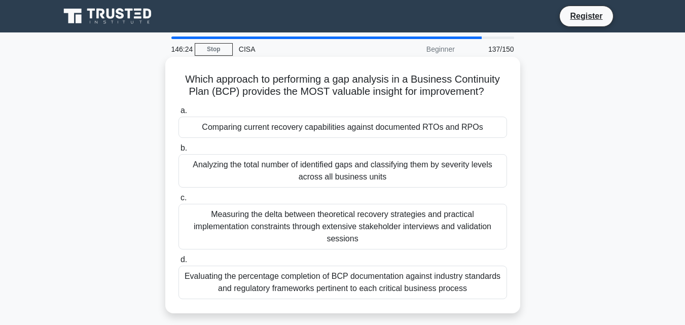
click at [334, 219] on div "Measuring the delta between theoretical recovery strategies and practical imple…" at bounding box center [342, 227] width 328 height 46
click at [178, 201] on input "c. Measuring the delta between theoretical recovery strategies and practical im…" at bounding box center [178, 198] width 0 height 7
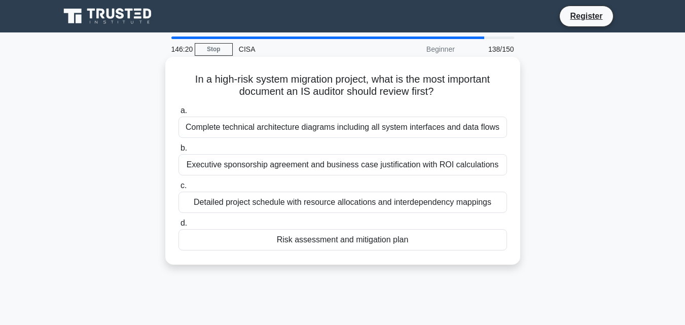
click at [338, 202] on div "Detailed project schedule with resource allocations and interdependency mappings" at bounding box center [342, 202] width 328 height 21
click at [178, 189] on input "c. Detailed project schedule with resource allocations and interdependency mapp…" at bounding box center [178, 185] width 0 height 7
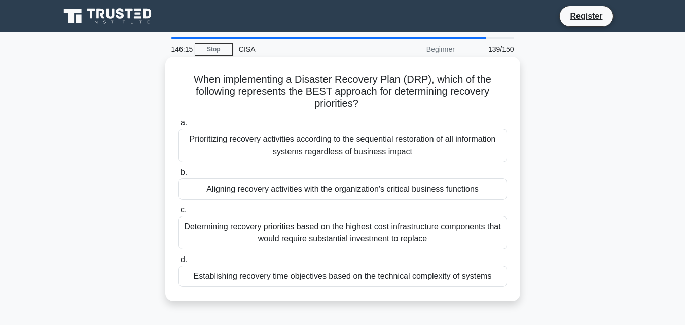
click at [334, 232] on div "Determining recovery priorities based on the highest cost infrastructure compon…" at bounding box center [342, 232] width 328 height 33
click at [178, 213] on input "c. Determining recovery priorities based on the highest cost infrastructure com…" at bounding box center [178, 210] width 0 height 7
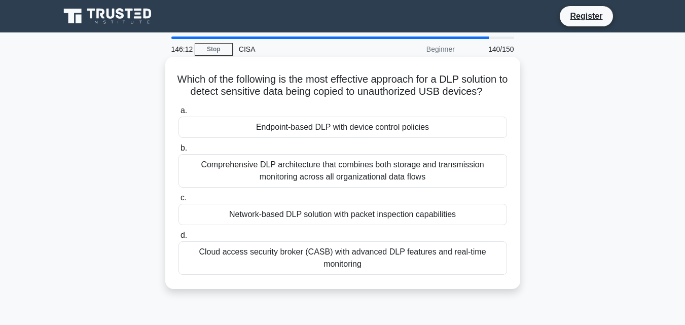
click at [334, 225] on div "Network-based DLP solution with packet inspection capabilities" at bounding box center [342, 214] width 328 height 21
click at [178, 201] on input "c. Network-based DLP solution with packet inspection capabilities" at bounding box center [178, 198] width 0 height 7
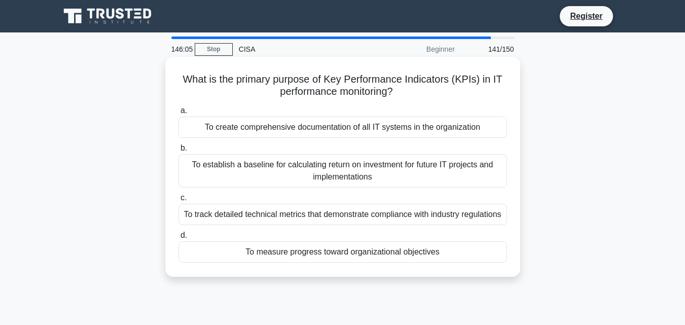
click at [317, 163] on div "To establish a baseline for calculating return on investment for future IT proj…" at bounding box center [342, 170] width 328 height 33
click at [318, 169] on div "To establish a baseline for calculating return on investment for future IT proj…" at bounding box center [342, 170] width 328 height 33
click at [178, 152] on input "b. To establish a baseline for calculating return on investment for future IT p…" at bounding box center [178, 148] width 0 height 7
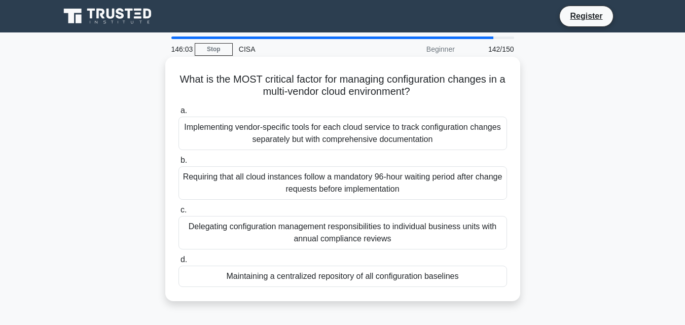
click at [319, 184] on div "Requiring that all cloud instances follow a mandatory 96-hour waiting period af…" at bounding box center [342, 182] width 328 height 33
click at [178, 164] on input "b. Requiring that all cloud instances follow a mandatory 96-hour waiting period…" at bounding box center [178, 160] width 0 height 7
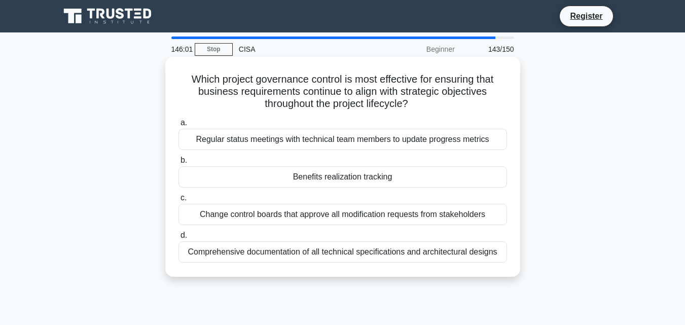
click at [321, 175] on div "Benefits realization tracking" at bounding box center [342, 176] width 328 height 21
click at [178, 164] on input "b. Benefits realization tracking" at bounding box center [178, 160] width 0 height 7
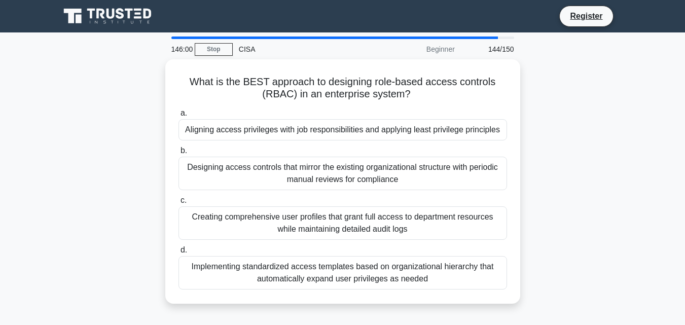
click at [320, 175] on div "Designing access controls that mirror the existing organizational structure wit…" at bounding box center [342, 173] width 328 height 33
click at [178, 154] on input "b. Designing access controls that mirror the existing organizational structure …" at bounding box center [178, 150] width 0 height 7
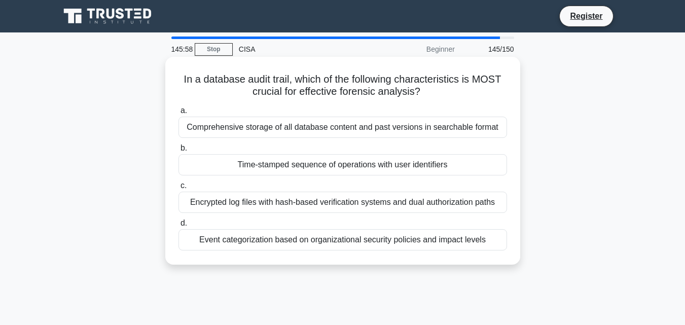
click at [323, 164] on div "Time-stamped sequence of operations with user identifiers" at bounding box center [342, 164] width 328 height 21
click at [324, 168] on div "Time-stamped sequence of operations with user identifiers" at bounding box center [342, 164] width 328 height 21
click at [178, 152] on input "b. Time-stamped sequence of operations with user identifiers" at bounding box center [178, 148] width 0 height 7
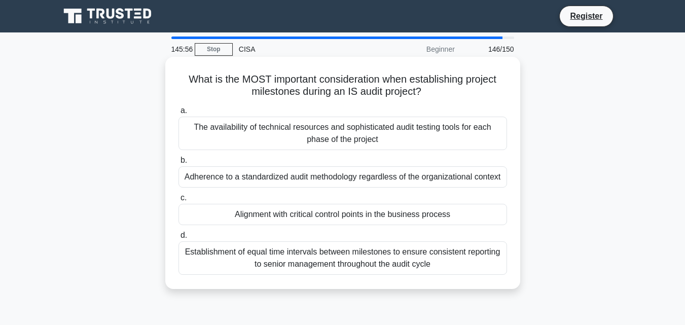
click at [321, 176] on div "Adherence to a standardized audit methodology regardless of the organizational …" at bounding box center [342, 176] width 328 height 21
click at [178, 164] on input "b. Adherence to a standardized audit methodology regardless of the organization…" at bounding box center [178, 160] width 0 height 7
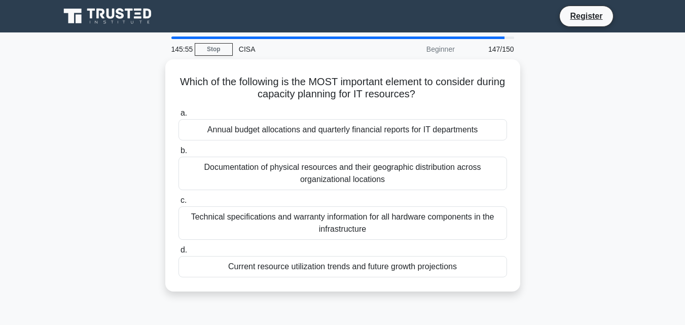
click at [321, 176] on div "Documentation of physical resources and their geographic distribution across or…" at bounding box center [342, 173] width 328 height 33
click at [178, 154] on input "b. Documentation of physical resources and their geographic distribution across…" at bounding box center [178, 150] width 0 height 7
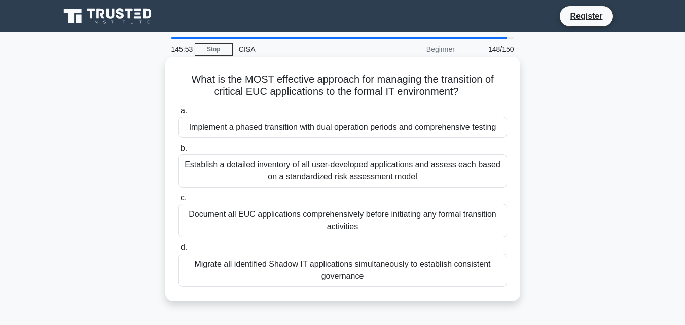
click at [321, 175] on div "Establish a detailed inventory of all user-developed applications and assess ea…" at bounding box center [342, 170] width 328 height 33
click at [178, 152] on input "b. Establish a detailed inventory of all user-developed applications and assess…" at bounding box center [178, 148] width 0 height 7
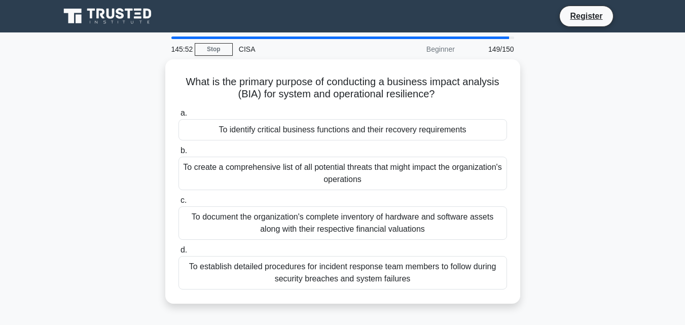
click at [321, 175] on div "To create a comprehensive list of all potential threats that might impact the o…" at bounding box center [342, 173] width 328 height 33
click at [178, 154] on input "b. To create a comprehensive list of all potential threats that might impact th…" at bounding box center [178, 150] width 0 height 7
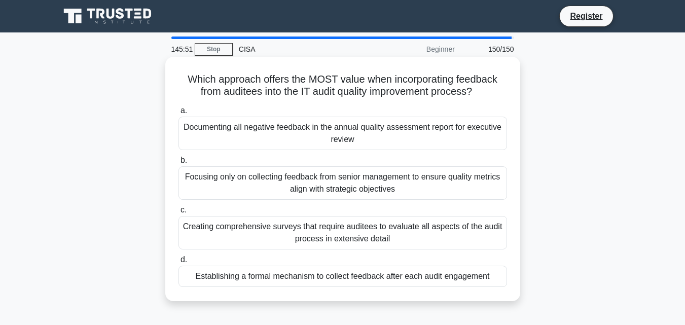
click at [321, 183] on div "Focusing only on collecting feedback from senior management to ensure quality m…" at bounding box center [342, 182] width 328 height 33
click at [178, 164] on input "b. Focusing only on collecting feedback from senior management to ensure qualit…" at bounding box center [178, 160] width 0 height 7
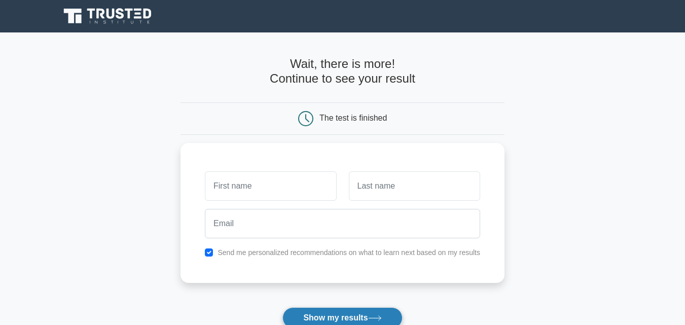
click at [320, 312] on button "Show my results" at bounding box center [342, 317] width 120 height 21
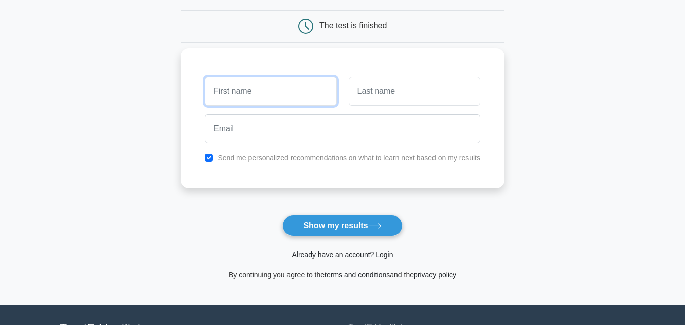
scroll to position [101, 0]
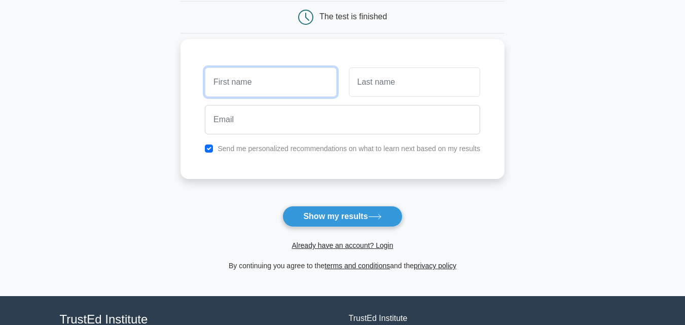
click at [311, 81] on input "text" at bounding box center [270, 81] width 131 height 29
type input "n"
type input "nasir"
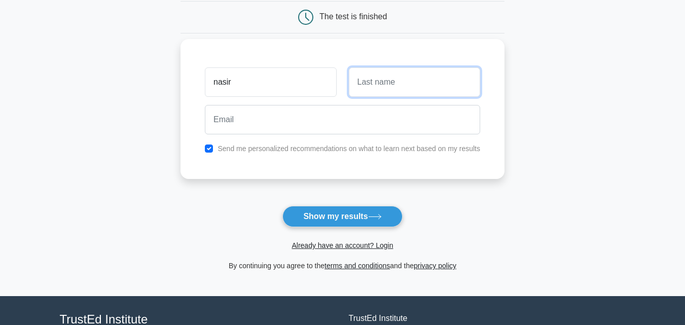
click at [414, 93] on input "text" at bounding box center [414, 81] width 131 height 29
type input "hafeez"
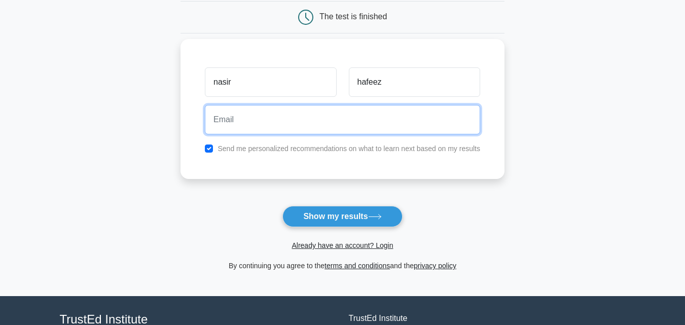
click at [275, 117] on input "email" at bounding box center [342, 119] width 275 height 29
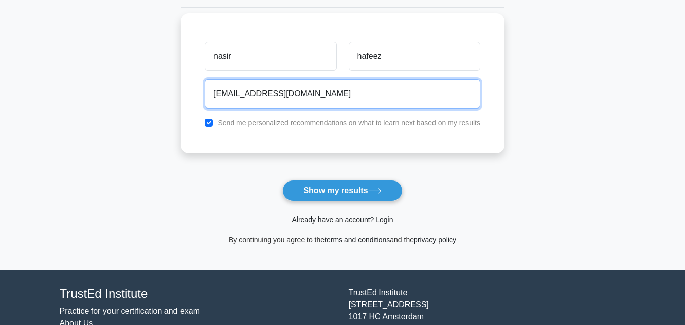
scroll to position [152, 0]
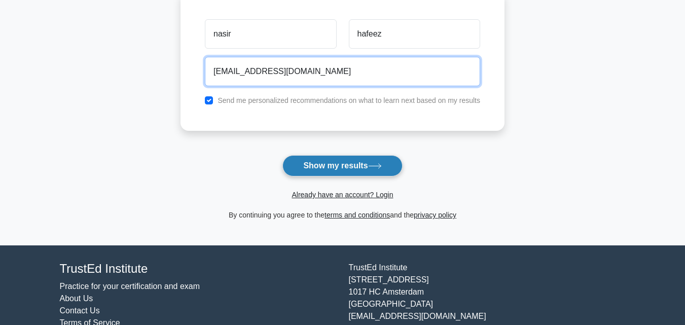
type input "nasirhafeez82@gmail.com"
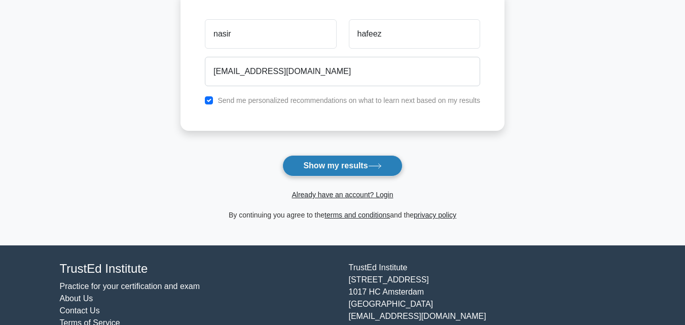
click at [350, 163] on button "Show my results" at bounding box center [342, 165] width 120 height 21
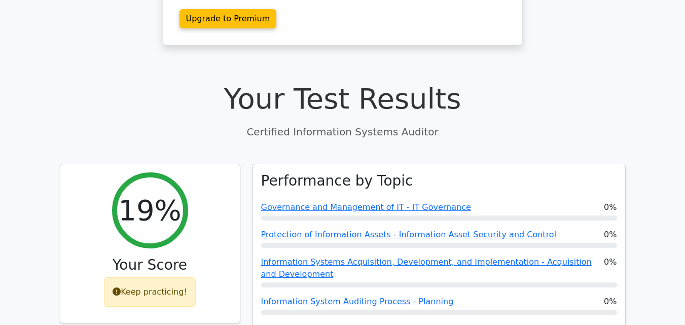
scroll to position [355, 0]
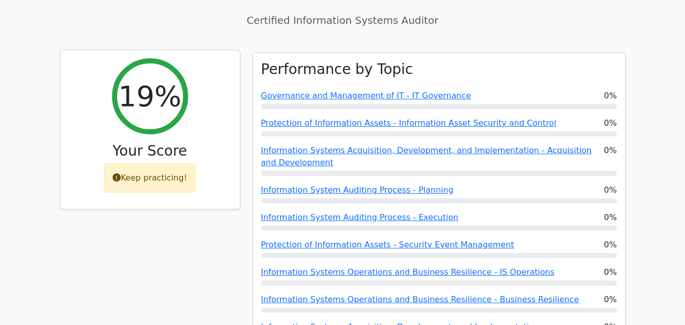
click at [162, 79] on h2 "19%" at bounding box center [149, 96] width 63 height 34
click at [162, 163] on div "Keep practicing!" at bounding box center [150, 177] width 92 height 29
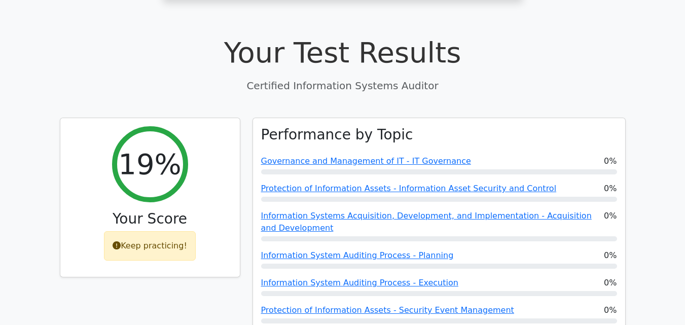
scroll to position [304, 0]
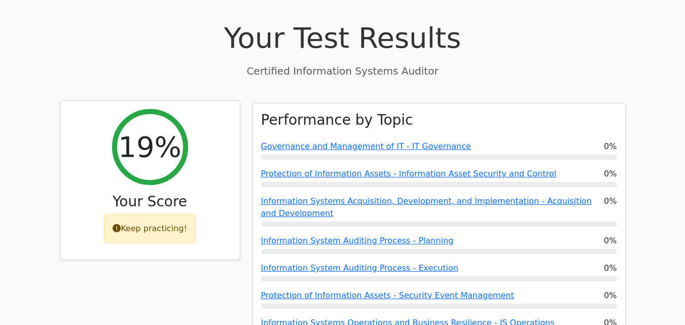
click at [149, 130] on h2 "19%" at bounding box center [149, 147] width 63 height 34
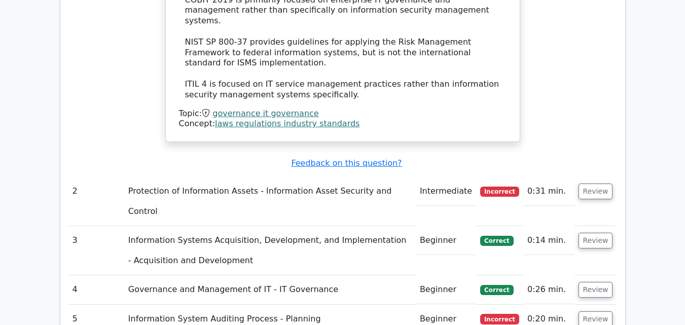
scroll to position [1369, 0]
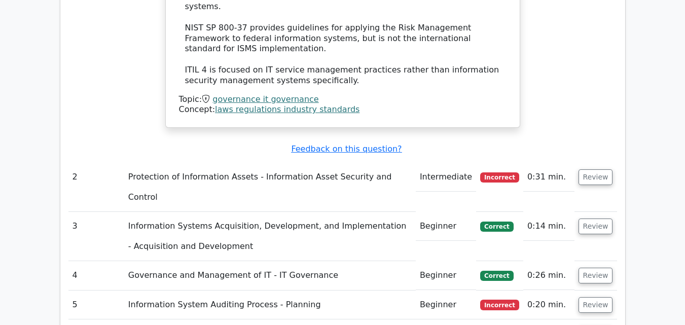
click at [513, 221] on span "Correct" at bounding box center [496, 226] width 33 height 10
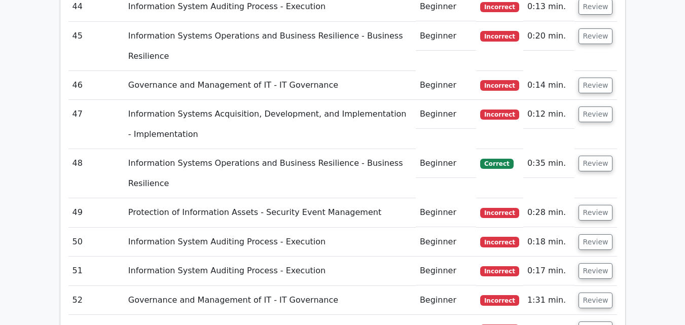
scroll to position [3497, 0]
